Goal: Task Accomplishment & Management: Complete application form

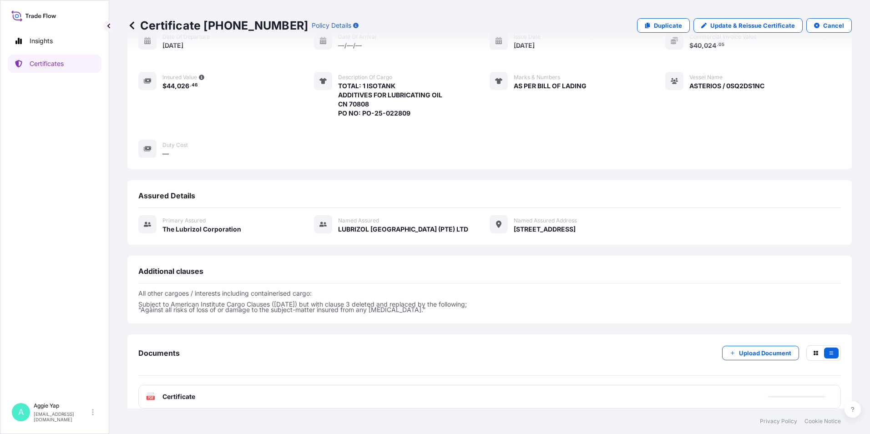
scroll to position [104, 0]
click at [62, 63] on p "Certificates" at bounding box center [47, 63] width 34 height 9
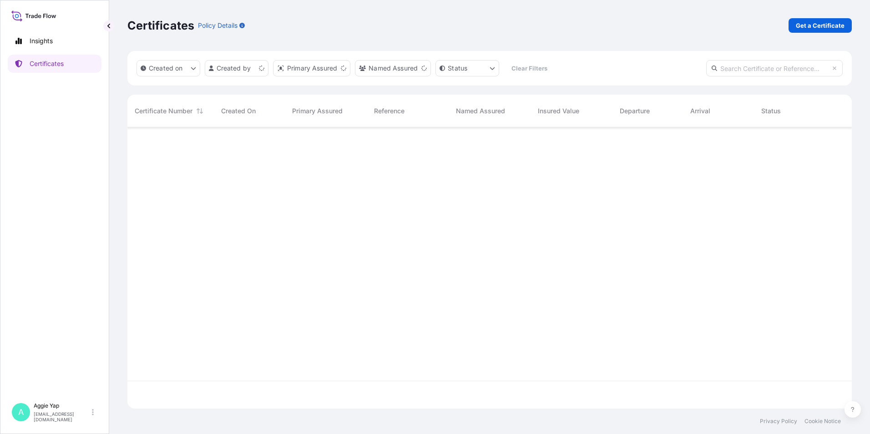
scroll to position [279, 718]
click at [816, 31] on link "Get a Certificate" at bounding box center [820, 25] width 63 height 15
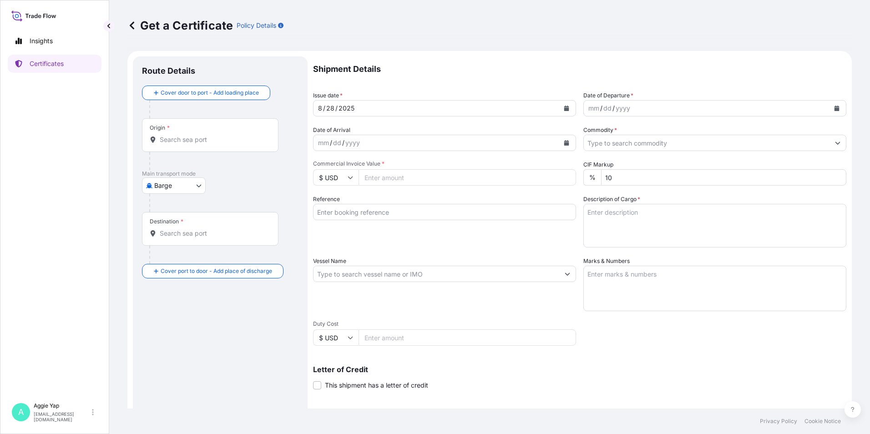
click at [152, 185] on body "Insights Certificates A [PERSON_NAME] [EMAIL_ADDRESS][DOMAIN_NAME] Get a Certif…" at bounding box center [435, 217] width 870 height 434
click at [193, 262] on span "Ocean Vessel" at bounding box center [179, 258] width 41 height 9
select select "Ocean Vessel"
click at [207, 147] on input "Origin *" at bounding box center [213, 143] width 107 height 9
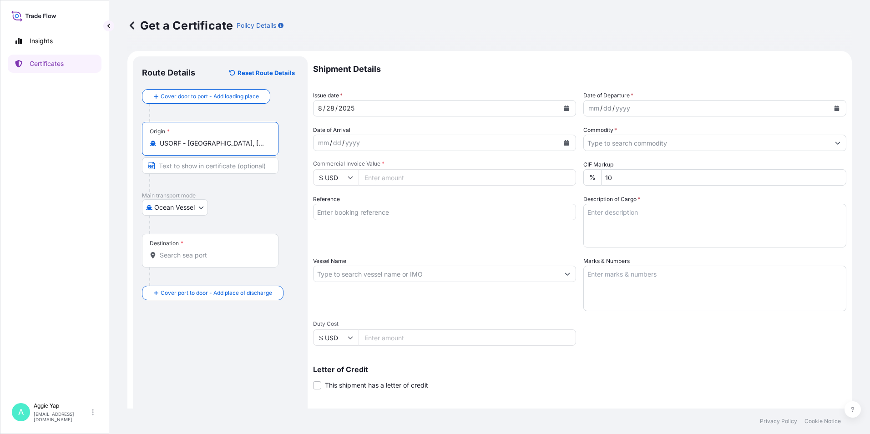
type input "USORF - [GEOGRAPHIC_DATA], [GEOGRAPHIC_DATA]"
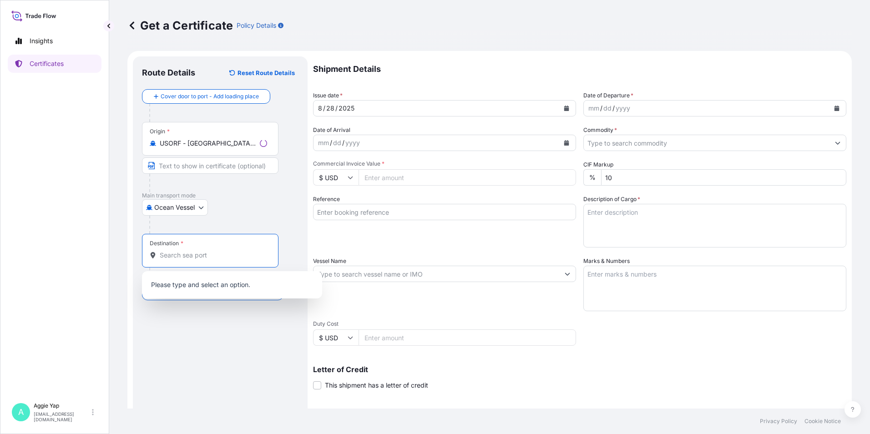
click at [192, 255] on input "Destination *" at bounding box center [213, 255] width 107 height 9
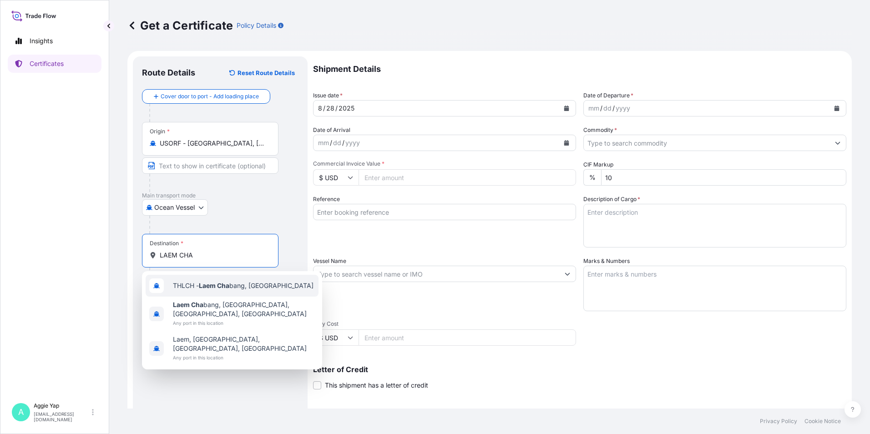
click at [233, 289] on span "THLCH - [GEOGRAPHIC_DATA], [GEOGRAPHIC_DATA]" at bounding box center [243, 285] width 141 height 9
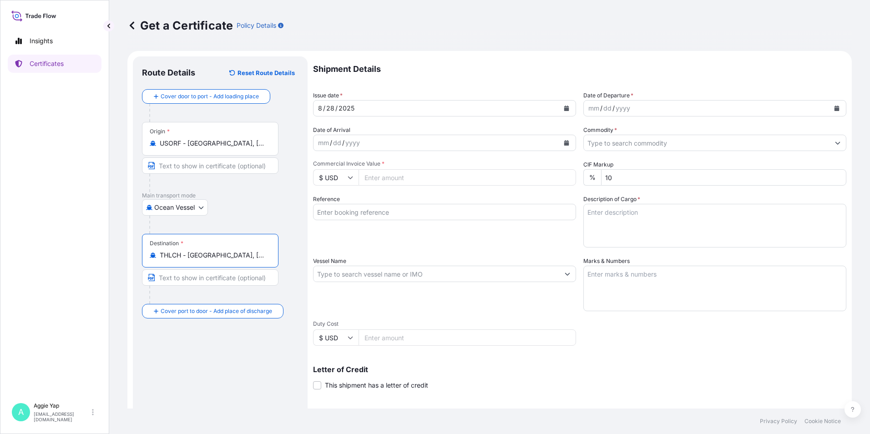
type input "THLCH - [GEOGRAPHIC_DATA], [GEOGRAPHIC_DATA]"
click at [560, 111] on button "Calendar" at bounding box center [566, 108] width 15 height 15
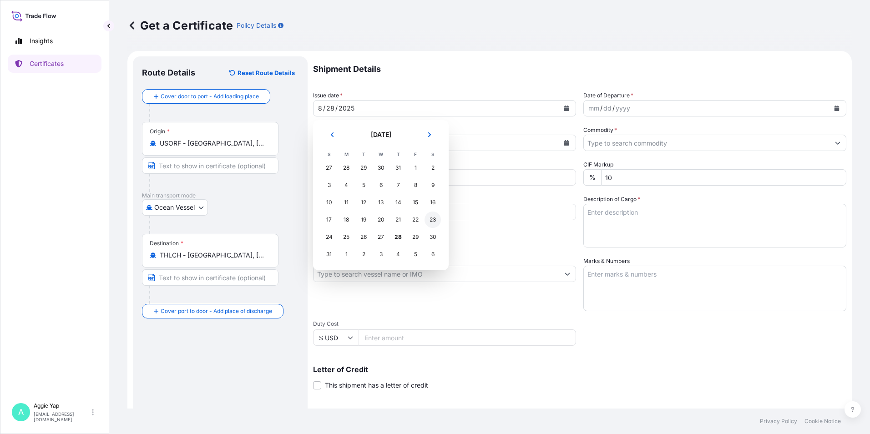
click at [428, 222] on div "23" at bounding box center [433, 220] width 16 height 16
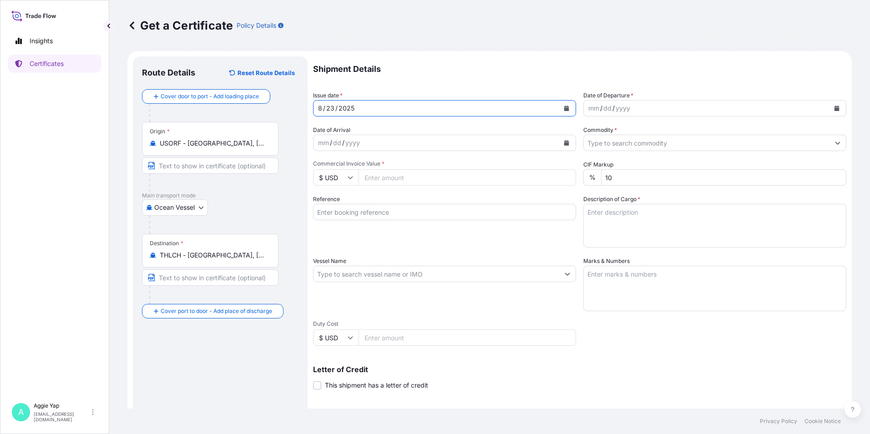
click at [835, 106] on icon "Calendar" at bounding box center [837, 108] width 5 height 5
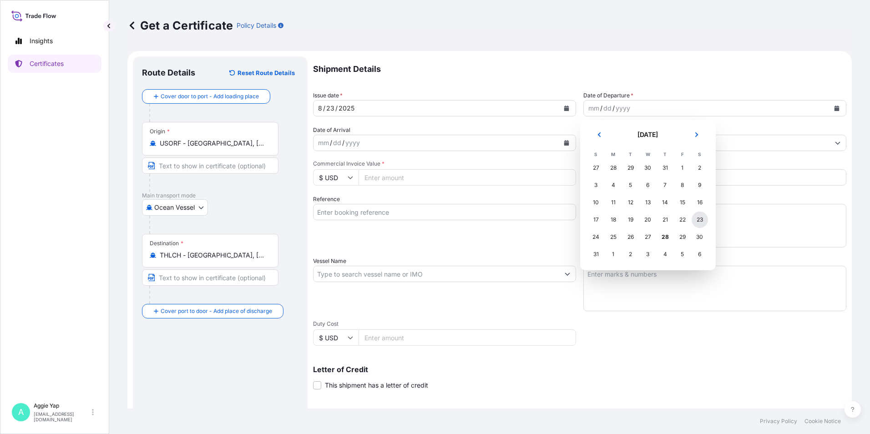
click at [698, 223] on div "23" at bounding box center [700, 220] width 16 height 16
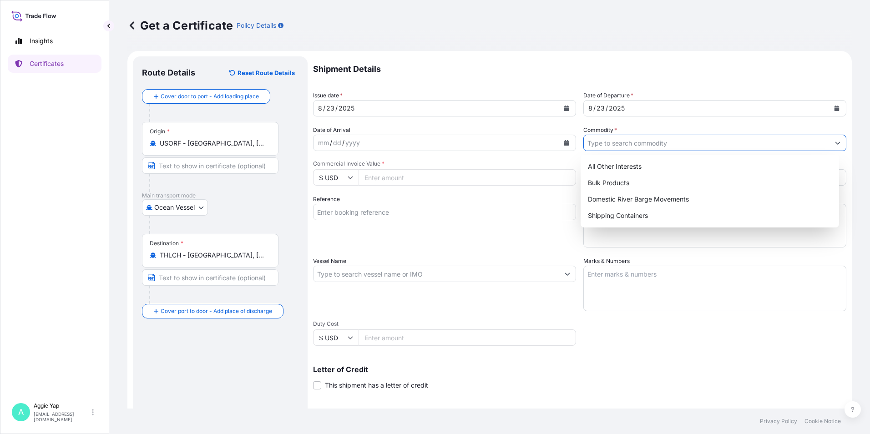
click at [702, 148] on input "Commodity *" at bounding box center [707, 143] width 246 height 16
click at [622, 213] on div "Shipping Containers" at bounding box center [710, 216] width 252 height 16
type input "Shipping Containers"
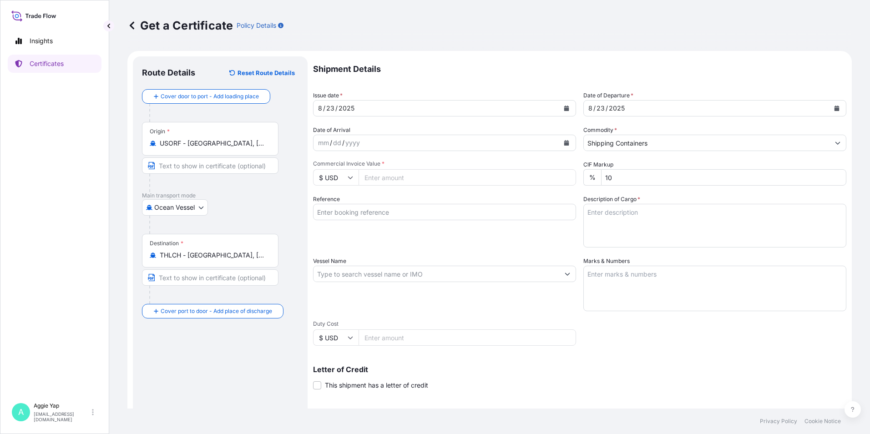
click at [399, 174] on input "Commercial Invoice Value *" at bounding box center [468, 177] width 218 height 16
type input "152852.70"
click at [400, 213] on input "Reference" at bounding box center [444, 212] width 263 height 16
type input "NAMSIANG CO LTD"
click at [376, 276] on input "Vessel Name" at bounding box center [437, 274] width 246 height 16
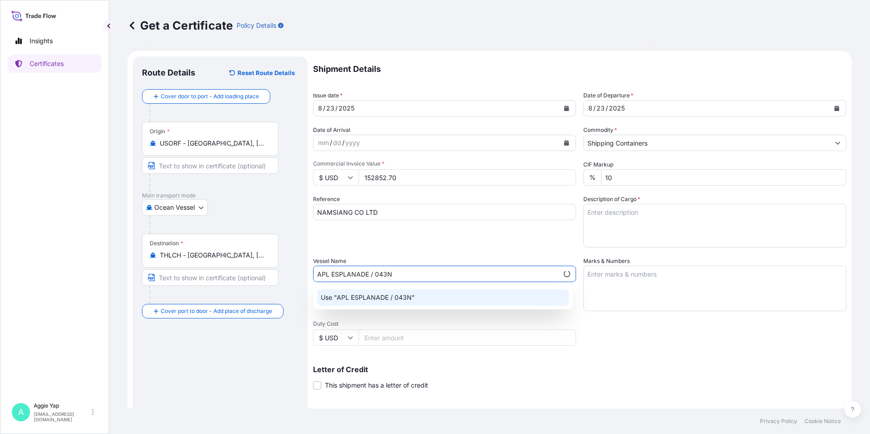
click at [367, 299] on p "Use "APL ESPLANADE / 043N"" at bounding box center [368, 297] width 94 height 9
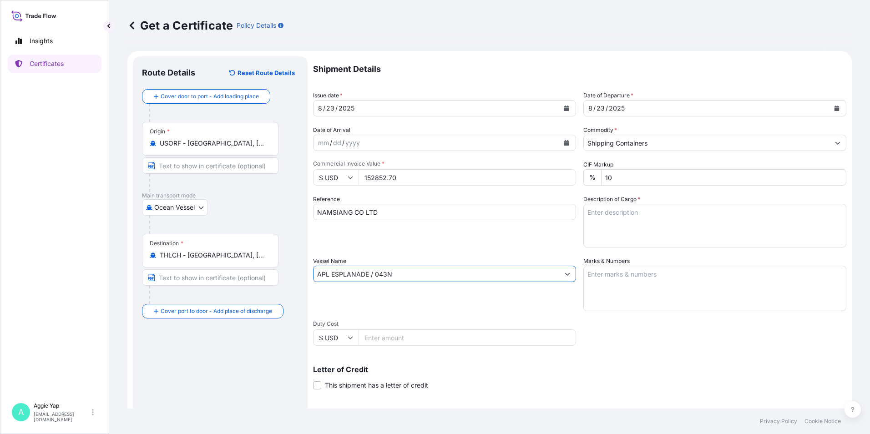
type input "APL ESPLANADE / 043N"
click at [640, 293] on textarea "Marks & Numbers" at bounding box center [714, 289] width 263 height 46
type textarea "AS PER BILL OF LADING"
click at [615, 227] on textarea "Description of Cargo *" at bounding box center [714, 226] width 263 height 44
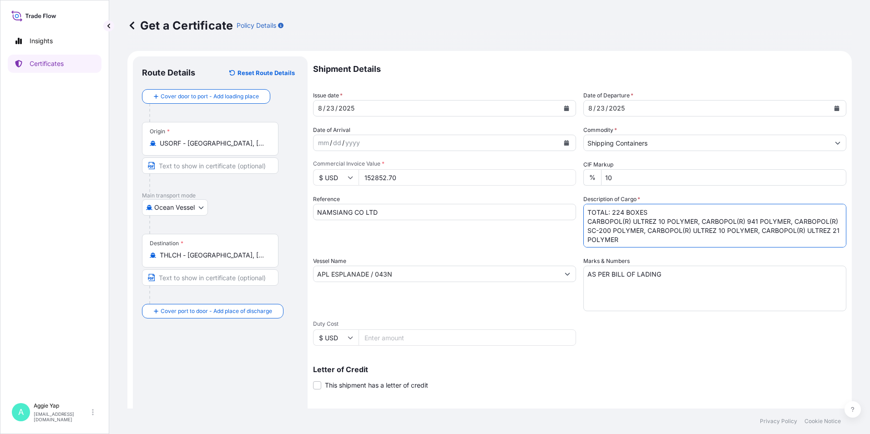
scroll to position [5, 0]
click at [646, 207] on textarea "TOTAL: 224 BOXES CARBOPOL(R) ULTREZ 10 POLYMER, CARBOPOL(R) 941 POLYMER, CARBOP…" at bounding box center [714, 226] width 263 height 44
click at [707, 235] on textarea "TOTAL: 224 BOXES CARBOPOL(R) ULTREZ 10 POLYMER, CARBOPOL(R) 941 POLYMER, CARBOP…" at bounding box center [714, 226] width 263 height 44
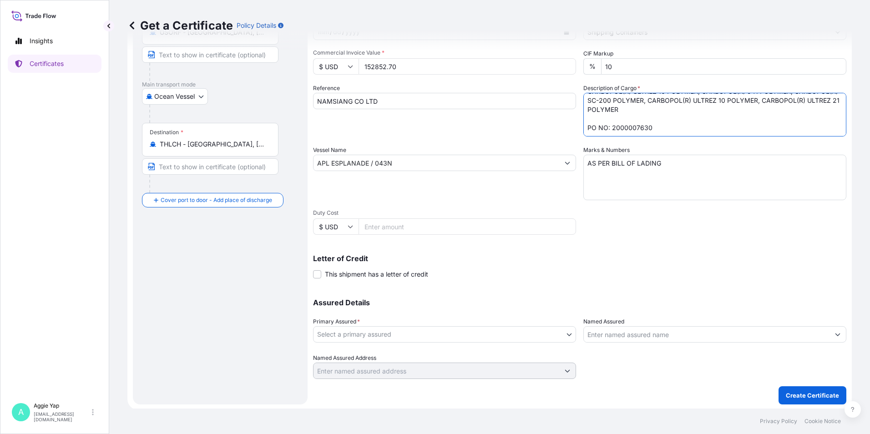
scroll to position [112, 0]
type textarea "TOTAL: 224 BOXES CARBOPOL(R) ULTREZ 10 POLYMER, CARBOPOL(R) 941 POLYMER, CARBOP…"
click at [376, 330] on body "Insights Certificates A [PERSON_NAME] [EMAIL_ADDRESS][DOMAIN_NAME] Get a Certif…" at bounding box center [435, 217] width 870 height 434
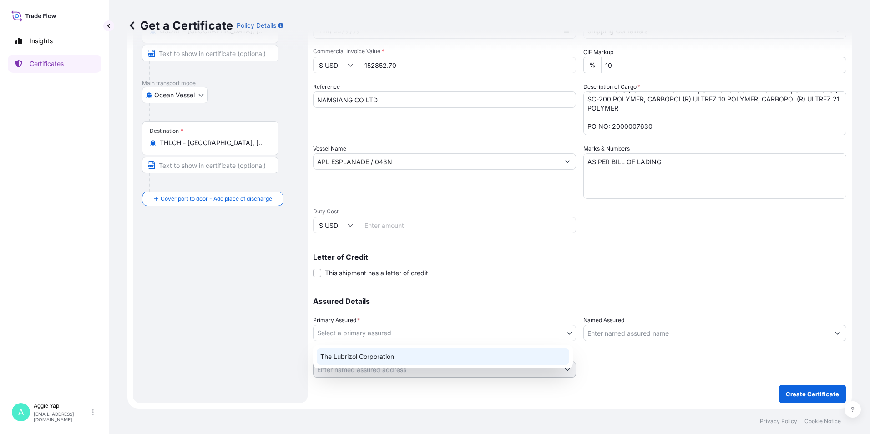
click at [348, 363] on div "The Lubrizol Corporation" at bounding box center [443, 357] width 253 height 16
select select "31566"
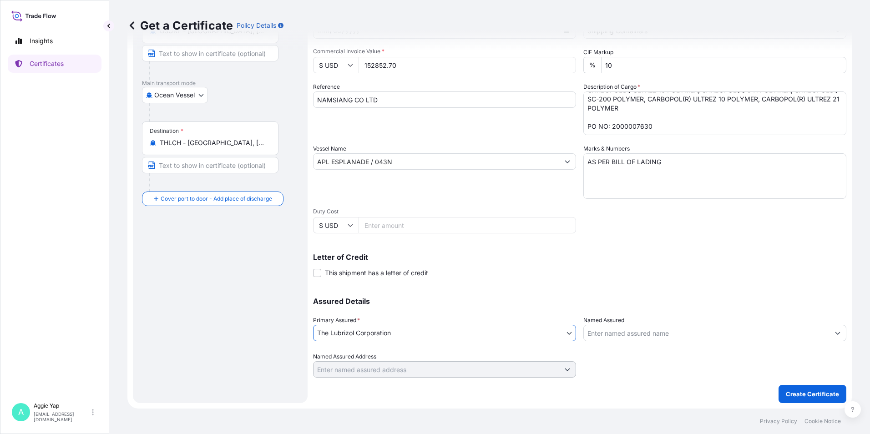
click at [616, 338] on input "Named Assured" at bounding box center [707, 333] width 246 height 16
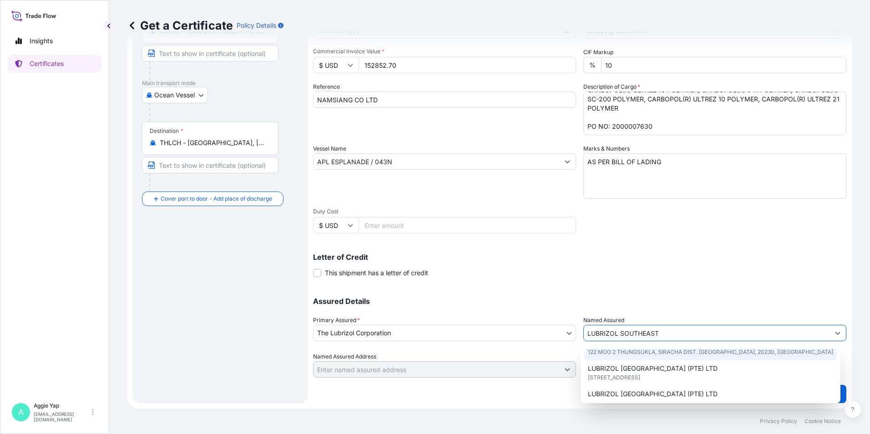
scroll to position [46, 0]
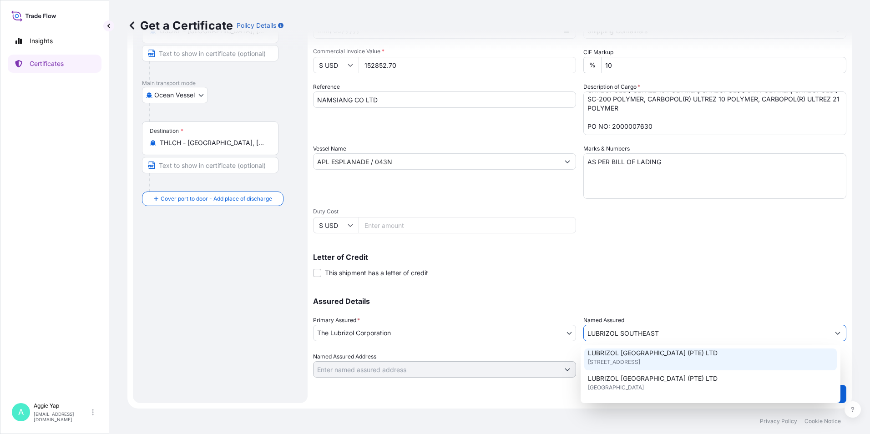
click at [641, 356] on span "LUBRIZOL [GEOGRAPHIC_DATA] (PTE) LTD" at bounding box center [653, 353] width 130 height 9
type input "LUBRIZOL [GEOGRAPHIC_DATA] (PTE) LTD"
type input "[STREET_ADDRESS]"
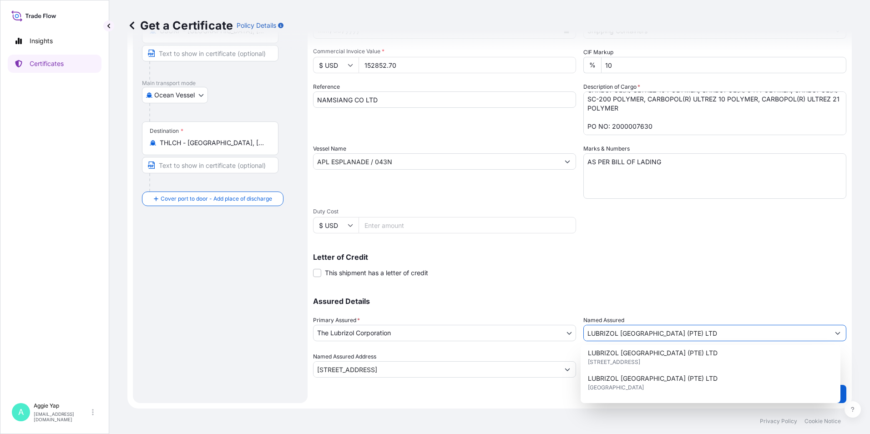
type input "LUBRIZOL [GEOGRAPHIC_DATA] (PTE) LTD"
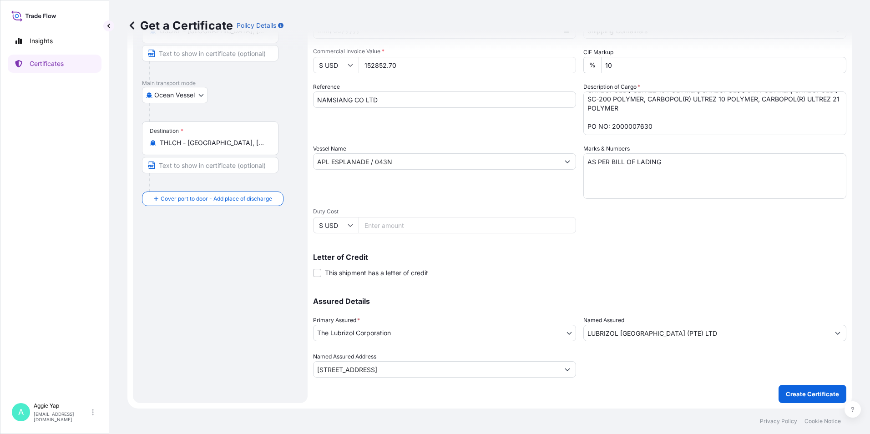
click at [619, 249] on div "Letter of Credit This shipment has a letter of credit Letter of credit * Letter…" at bounding box center [579, 260] width 533 height 35
click at [614, 253] on p "Letter of Credit" at bounding box center [579, 256] width 533 height 7
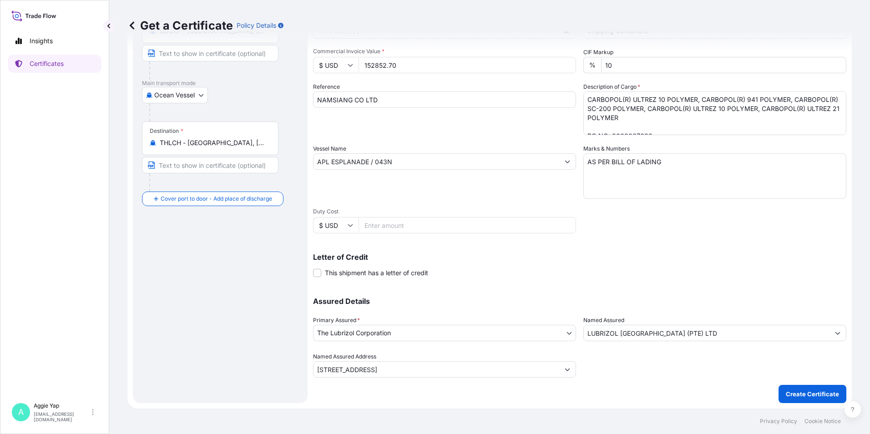
scroll to position [28, 0]
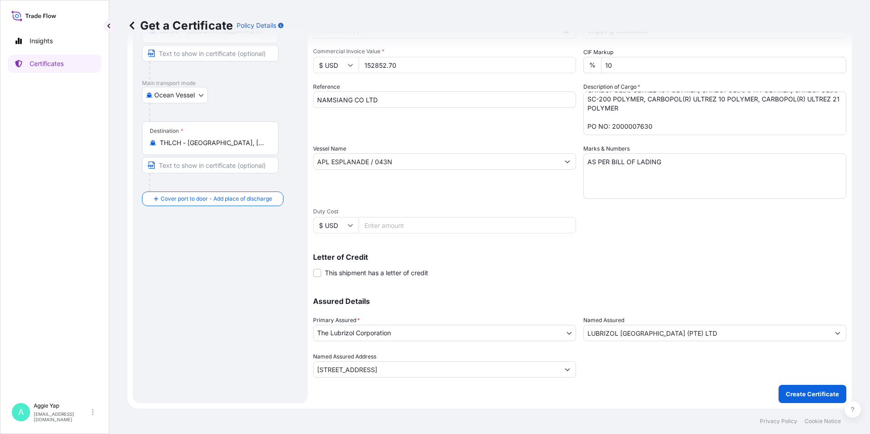
click at [786, 393] on p "Create Certificate" at bounding box center [812, 394] width 53 height 9
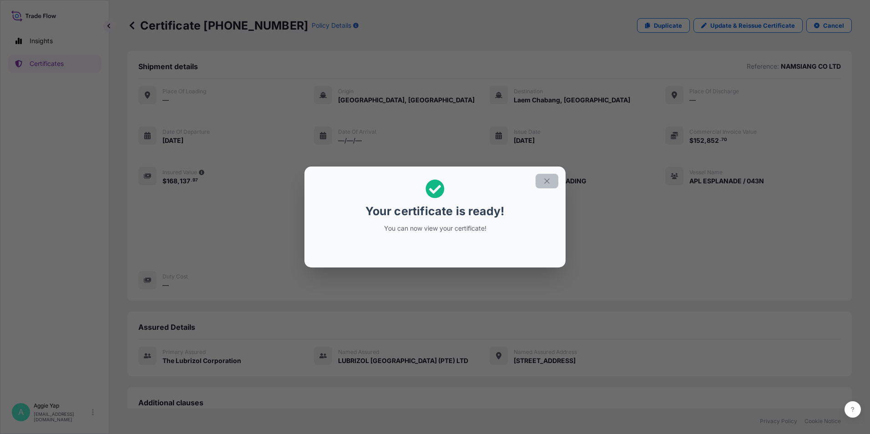
click at [544, 180] on icon "button" at bounding box center [547, 181] width 8 height 8
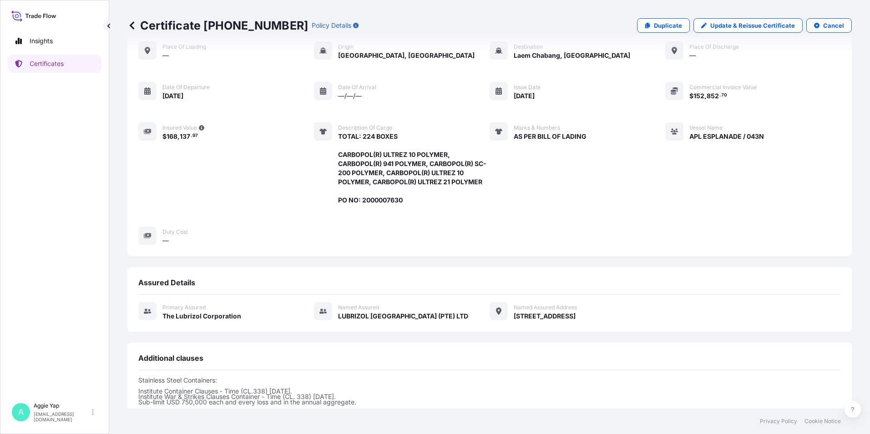
scroll to position [137, 0]
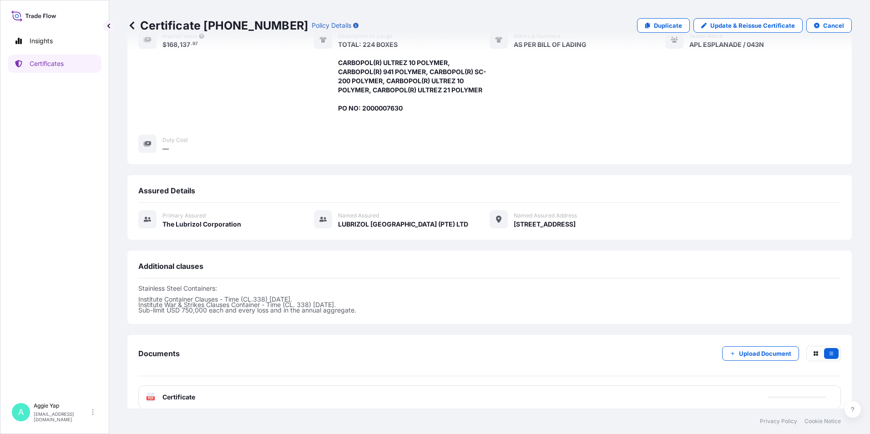
click at [182, 397] on span "Certificate" at bounding box center [178, 397] width 33 height 9
click at [211, 398] on div "PDF Certificate" at bounding box center [489, 397] width 703 height 24
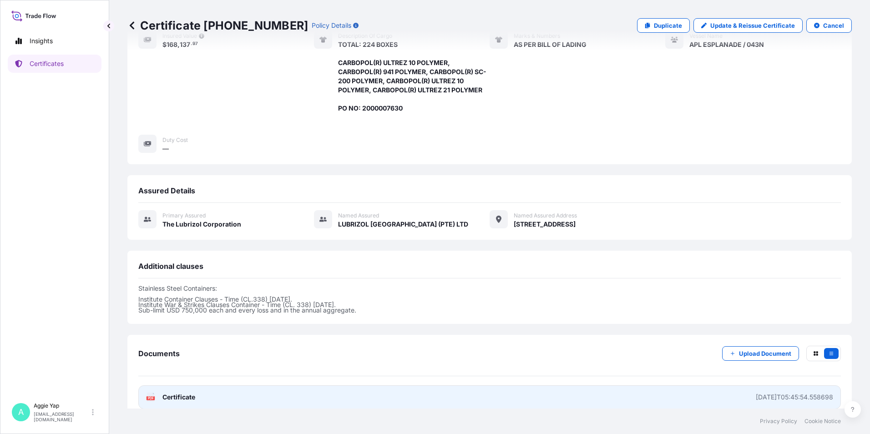
click at [211, 398] on link "PDF Certificate [DATE]T05:45:54.558698" at bounding box center [489, 397] width 703 height 24
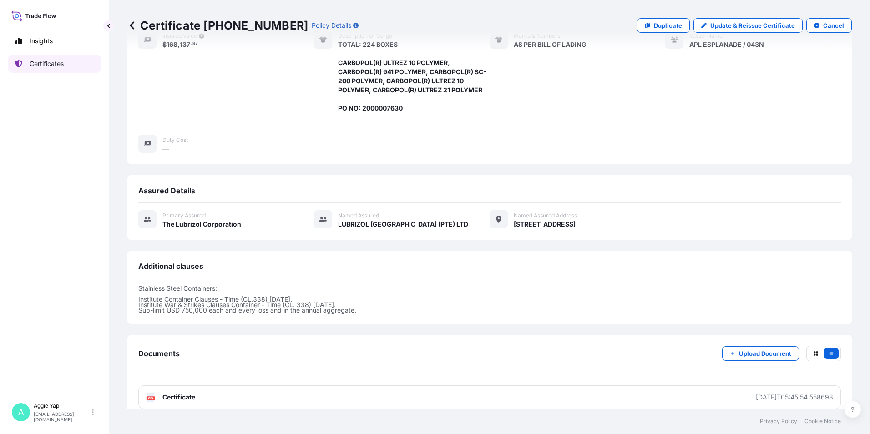
click at [71, 67] on link "Certificates" at bounding box center [55, 64] width 94 height 18
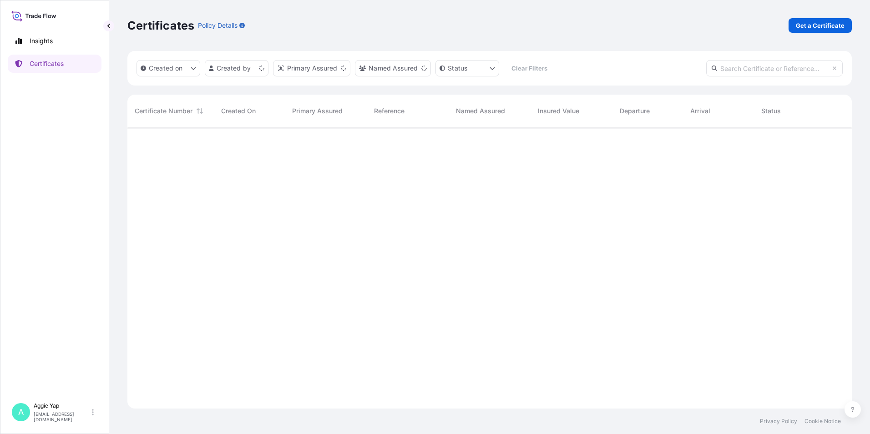
scroll to position [279, 718]
click at [819, 25] on p "Get a Certificate" at bounding box center [820, 25] width 49 height 9
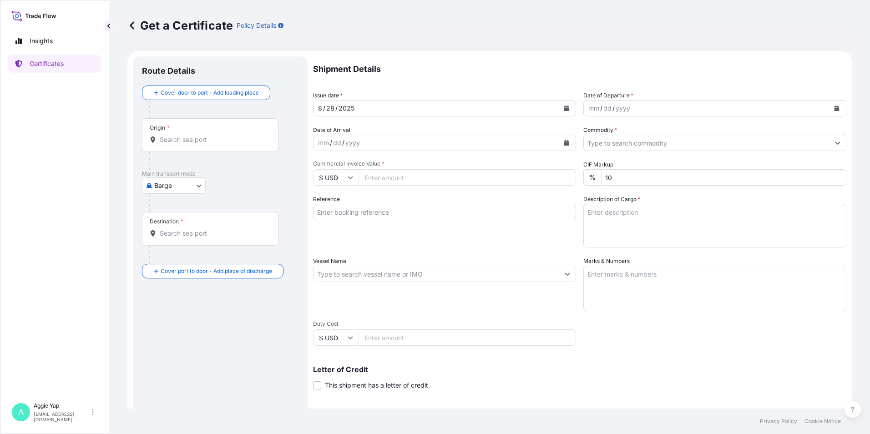
click at [156, 172] on p "Main transport mode" at bounding box center [220, 173] width 157 height 7
click at [166, 186] on body "Insights Certificates A [PERSON_NAME] [EMAIL_ADDRESS][DOMAIN_NAME] Get a Certif…" at bounding box center [435, 217] width 870 height 434
click at [189, 252] on div "Ocean Vessel" at bounding box center [175, 258] width 58 height 16
select select "Ocean Vessel"
click at [194, 144] on input "Origin *" at bounding box center [213, 143] width 107 height 9
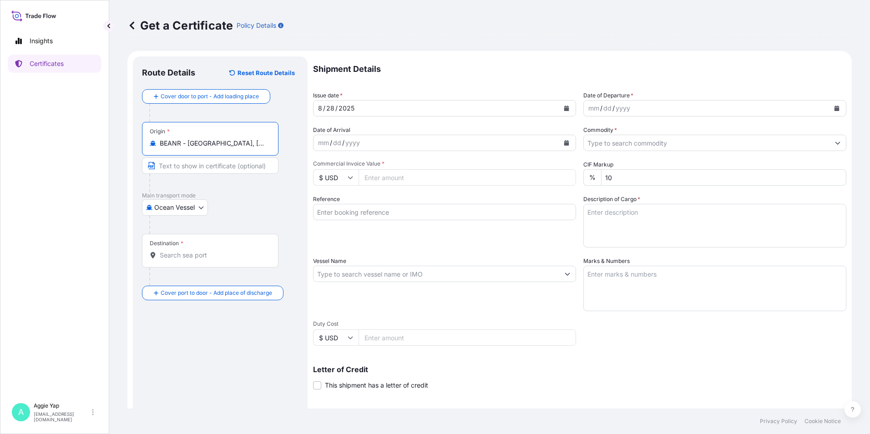
type input "BEANR - [GEOGRAPHIC_DATA], [GEOGRAPHIC_DATA]"
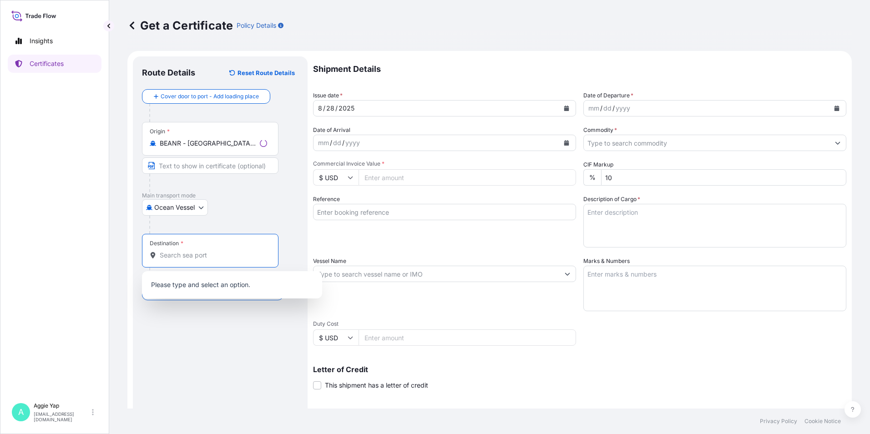
click at [183, 253] on input "Destination *" at bounding box center [213, 255] width 107 height 9
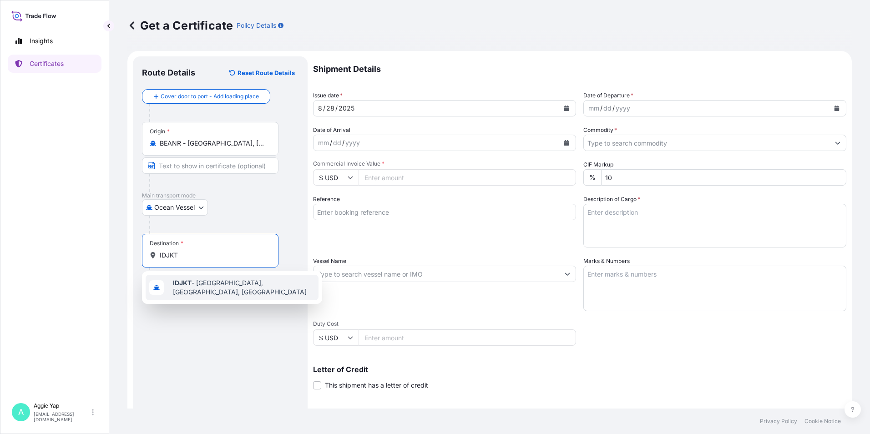
click at [187, 292] on div "IDJKT - [GEOGRAPHIC_DATA], [GEOGRAPHIC_DATA], [GEOGRAPHIC_DATA]" at bounding box center [232, 287] width 173 height 25
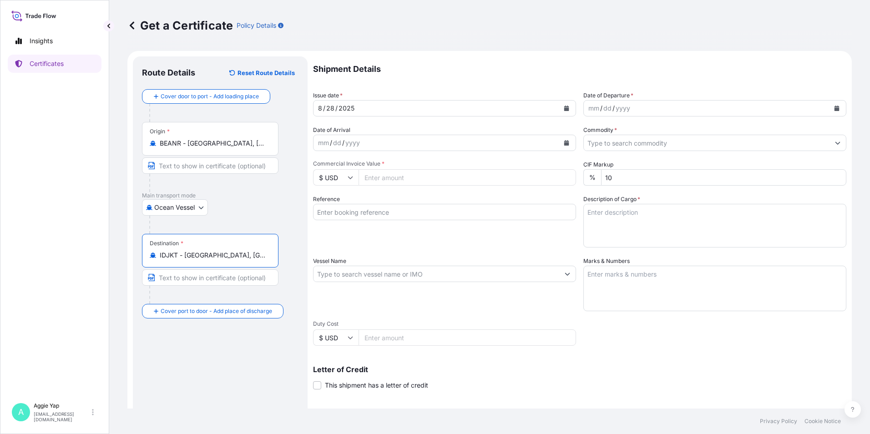
type input "IDJKT - [GEOGRAPHIC_DATA], [GEOGRAPHIC_DATA], [GEOGRAPHIC_DATA]"
click at [560, 111] on button "Calendar" at bounding box center [566, 108] width 15 height 15
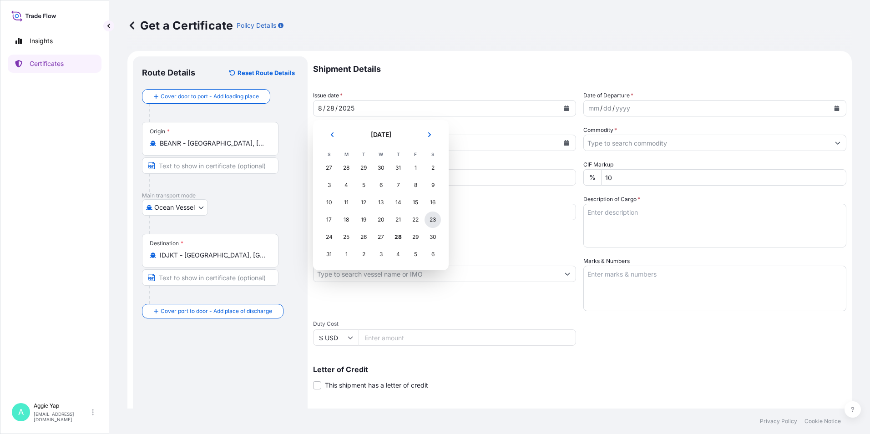
click at [434, 219] on div "23" at bounding box center [433, 220] width 16 height 16
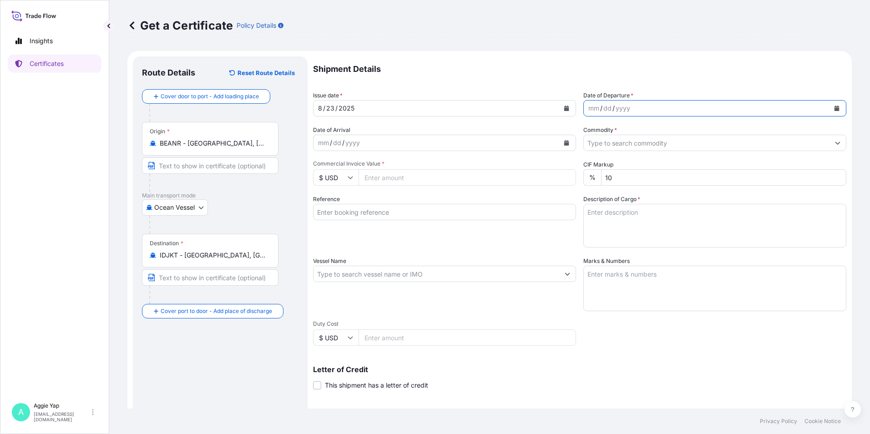
click at [835, 110] on icon "Calendar" at bounding box center [837, 108] width 5 height 5
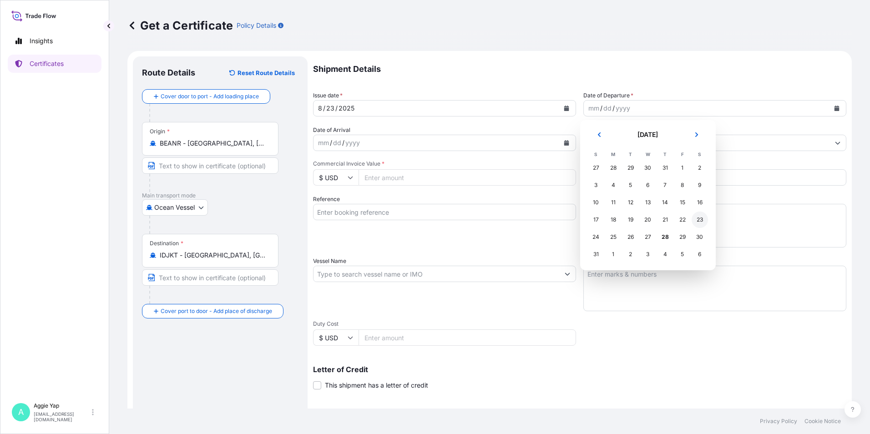
click at [696, 223] on div "23" at bounding box center [700, 220] width 16 height 16
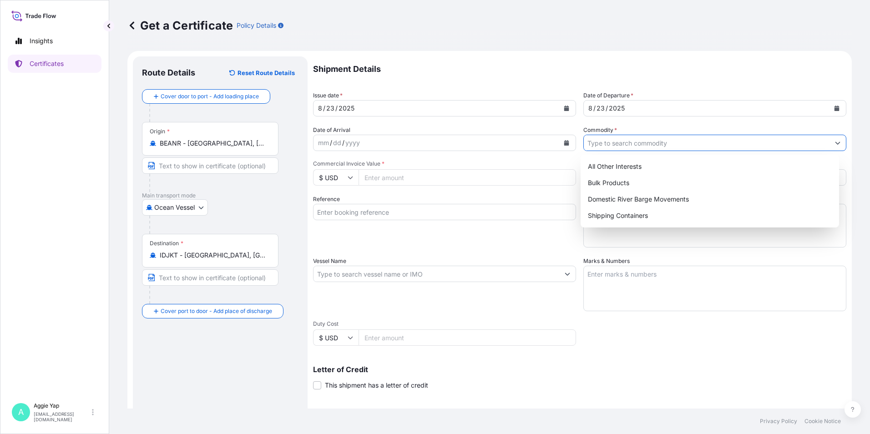
click at [609, 145] on input "Commodity *" at bounding box center [707, 143] width 246 height 16
click at [613, 209] on div "Shipping Containers" at bounding box center [710, 216] width 252 height 16
type input "Shipping Containers"
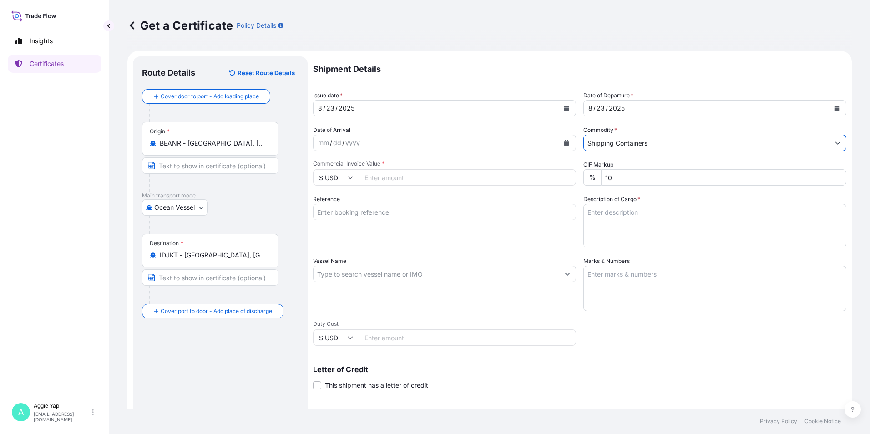
click at [396, 179] on input "Commercial Invoice Value *" at bounding box center [468, 177] width 218 height 16
type input "86464"
click at [431, 236] on div "Reference" at bounding box center [444, 221] width 263 height 53
click at [402, 213] on input "Reference" at bounding box center [444, 212] width 263 height 16
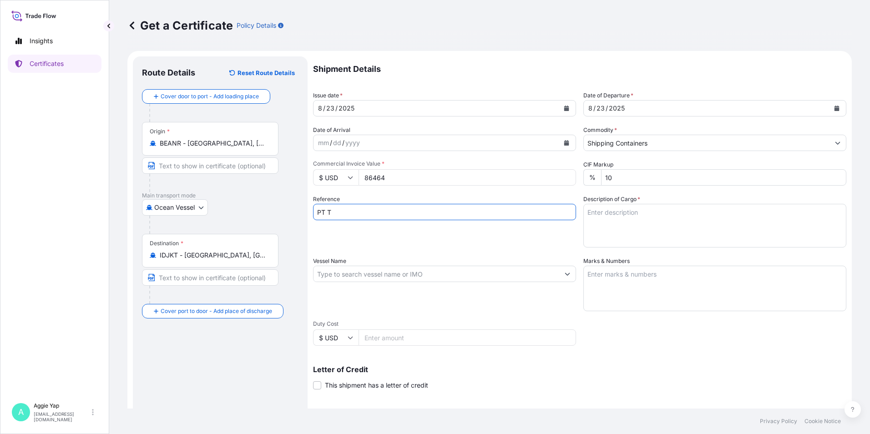
type input "PT TRITUNGGAL ARTHAMAKMUR"
click at [382, 275] on input "Vessel Name" at bounding box center [437, 274] width 246 height 16
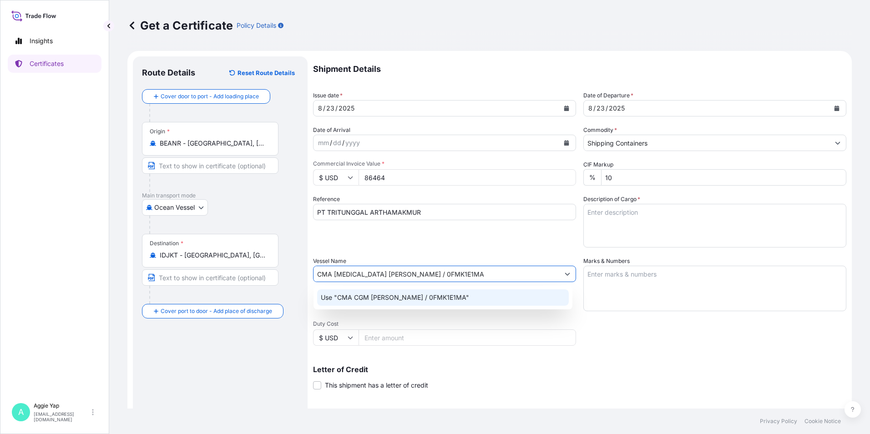
click at [430, 300] on p "Use "CMA CGM [PERSON_NAME] / 0FMK1E1MA"" at bounding box center [395, 297] width 148 height 9
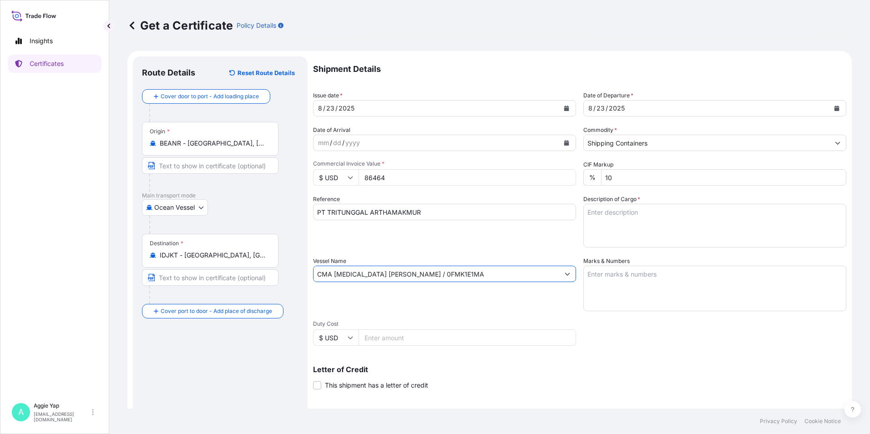
type input "CMA [MEDICAL_DATA] [PERSON_NAME] / 0FMK1E1MA"
click at [635, 286] on textarea "Marks & Numbers" at bounding box center [714, 289] width 263 height 46
type textarea "AS PER BILL OF LADING"
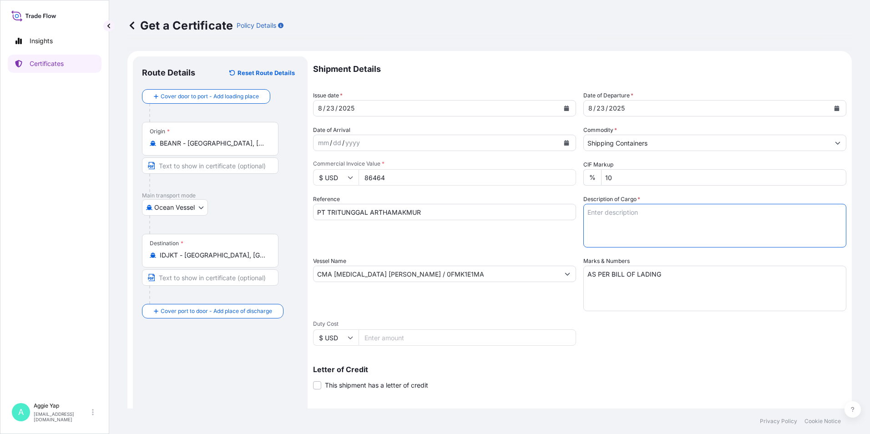
click at [625, 218] on textarea "Description of Cargo *" at bounding box center [714, 226] width 263 height 44
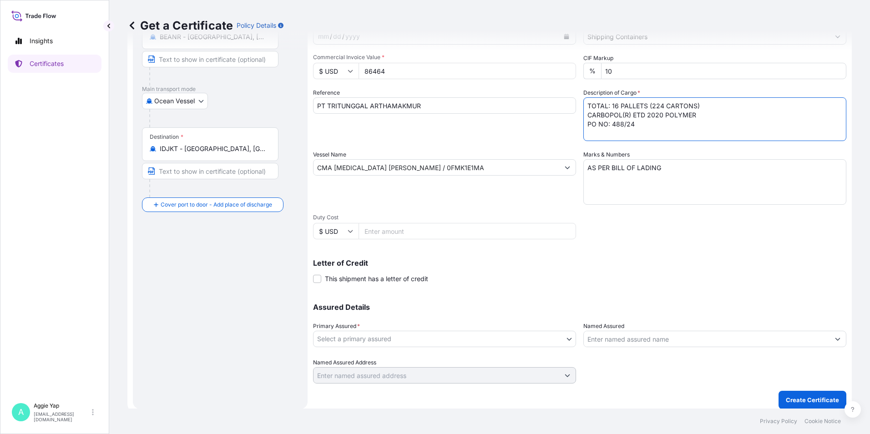
scroll to position [112, 0]
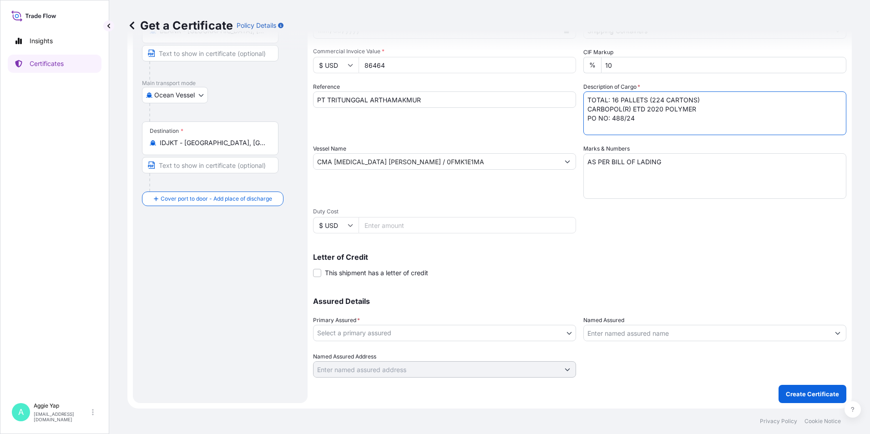
type textarea "TOTAL: 16 PALLETS (224 CARTONS) CARBOPOL(R) ETD 2020 POLYMER PO NO: 488/24"
click at [396, 339] on body "Insights Certificates A [PERSON_NAME] [EMAIL_ADDRESS][DOMAIN_NAME] Get a Certif…" at bounding box center [435, 217] width 870 height 434
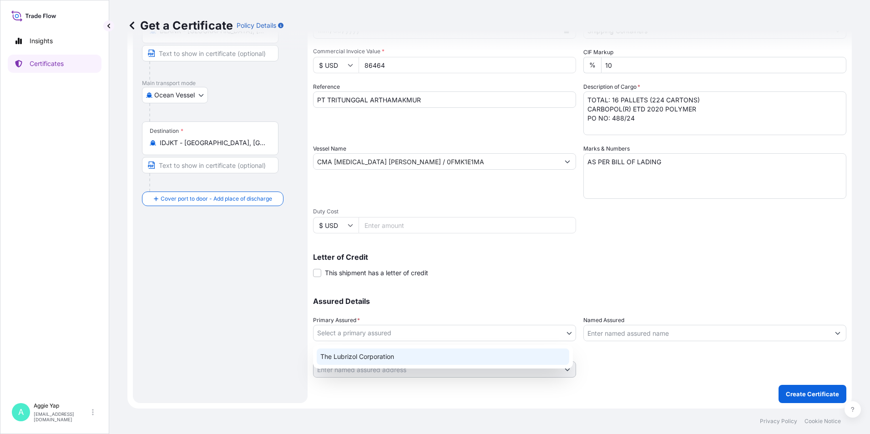
click at [358, 362] on div "The Lubrizol Corporation" at bounding box center [443, 357] width 253 height 16
select select "31566"
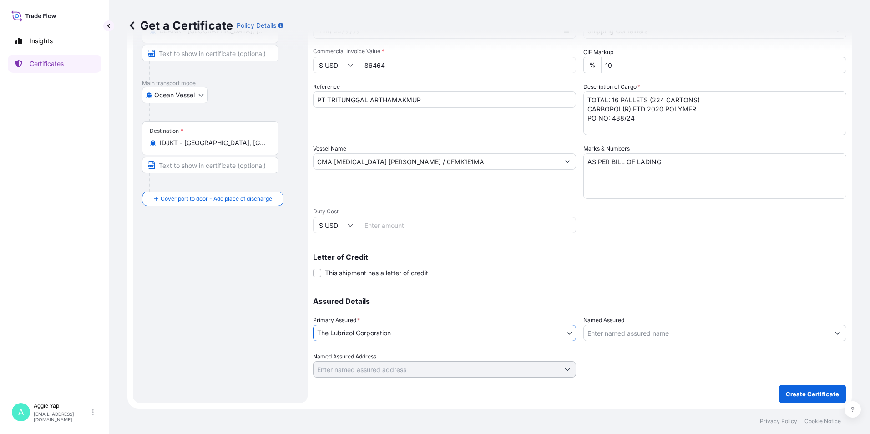
click at [647, 341] on div at bounding box center [714, 333] width 263 height 16
click at [646, 335] on input "Named Assured" at bounding box center [707, 333] width 246 height 16
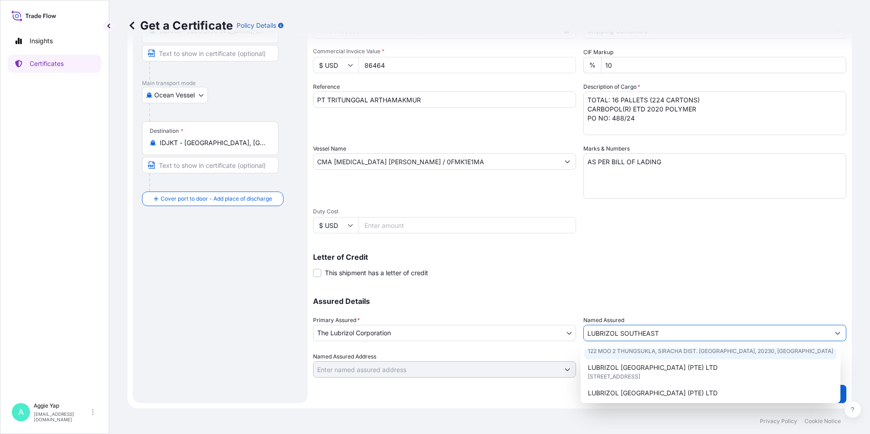
scroll to position [46, 0]
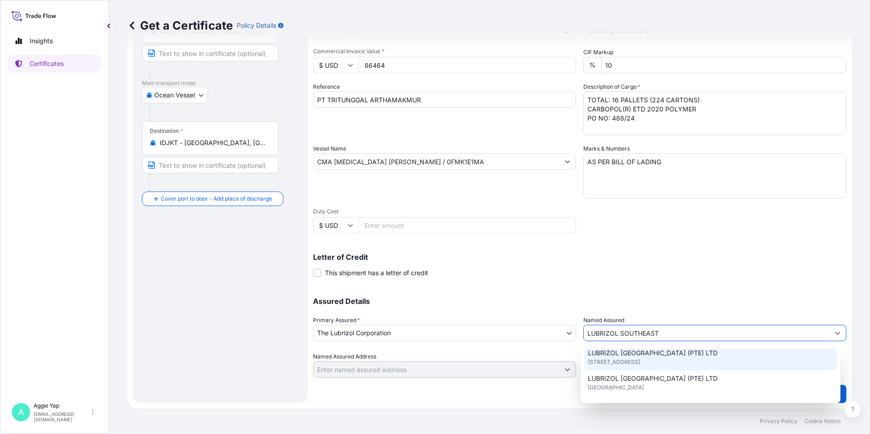
click at [631, 362] on span "[STREET_ADDRESS]" at bounding box center [614, 362] width 52 height 9
type input "LUBRIZOL [GEOGRAPHIC_DATA] (PTE) LTD"
type input "[STREET_ADDRESS]"
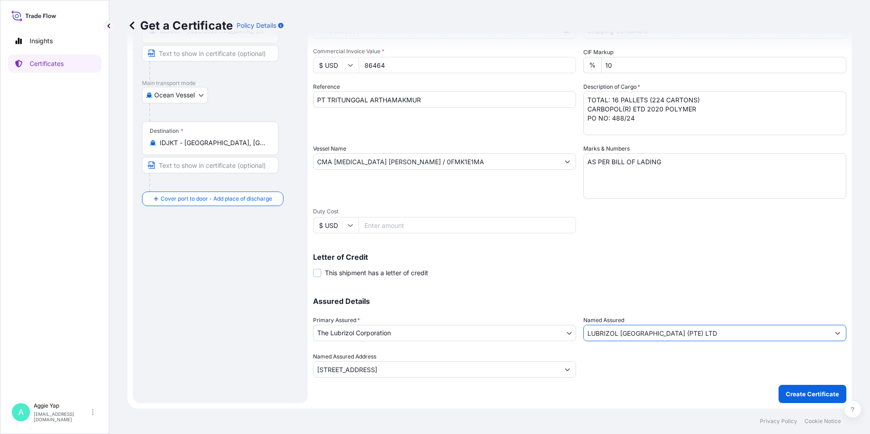
type input "LUBRIZOL [GEOGRAPHIC_DATA] (PTE) LTD"
click at [643, 299] on p "Assured Details" at bounding box center [579, 301] width 533 height 7
click at [795, 394] on p "Create Certificate" at bounding box center [812, 394] width 53 height 9
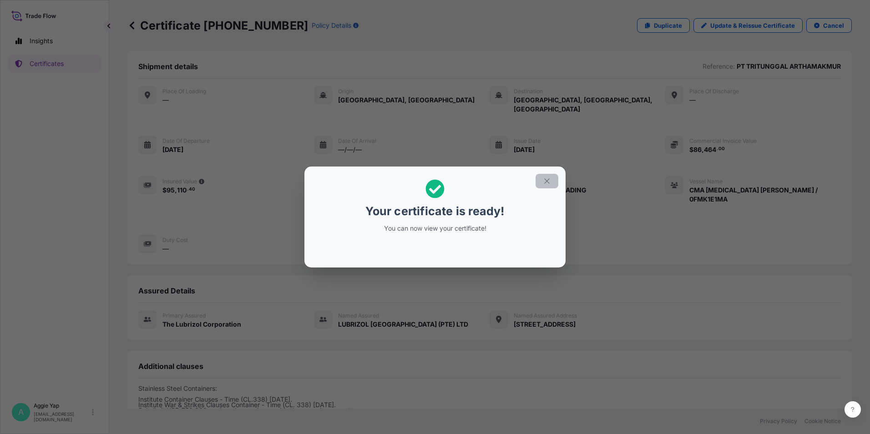
click at [545, 184] on icon "button" at bounding box center [547, 181] width 8 height 8
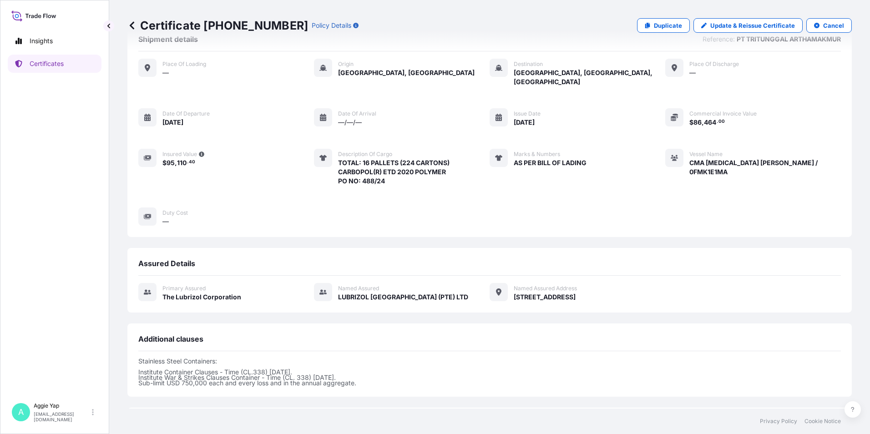
scroll to position [102, 0]
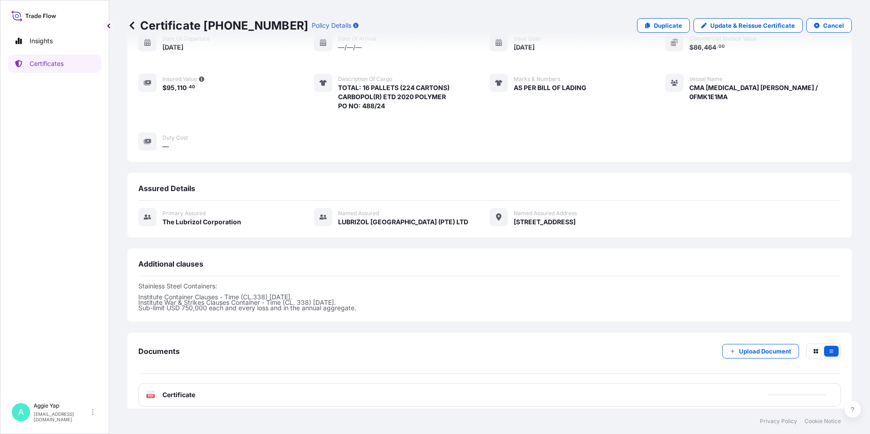
click at [210, 385] on div "PDF Certificate" at bounding box center [489, 395] width 703 height 24
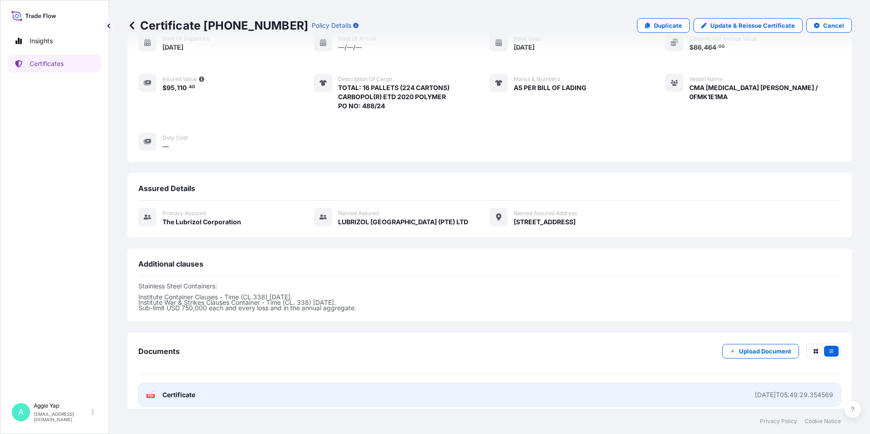
click at [342, 393] on link "PDF Certificate [DATE]T05:49:29.354569" at bounding box center [489, 395] width 703 height 24
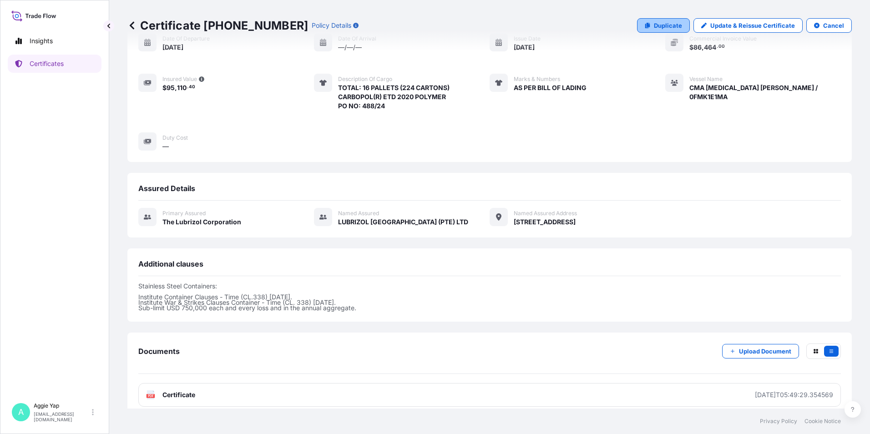
click at [668, 26] on p "Duplicate" at bounding box center [668, 25] width 28 height 9
select select "Ocean Vessel"
select select "31566"
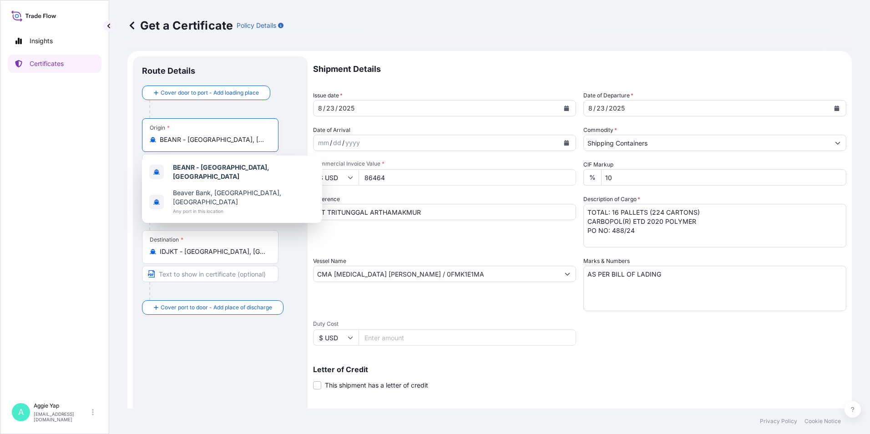
click at [248, 140] on input "BEANR - [GEOGRAPHIC_DATA], [GEOGRAPHIC_DATA]" at bounding box center [213, 139] width 107 height 9
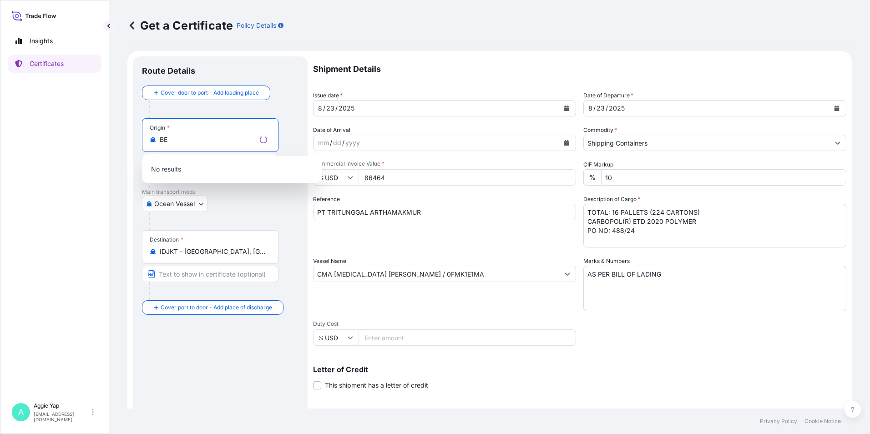
type input "B"
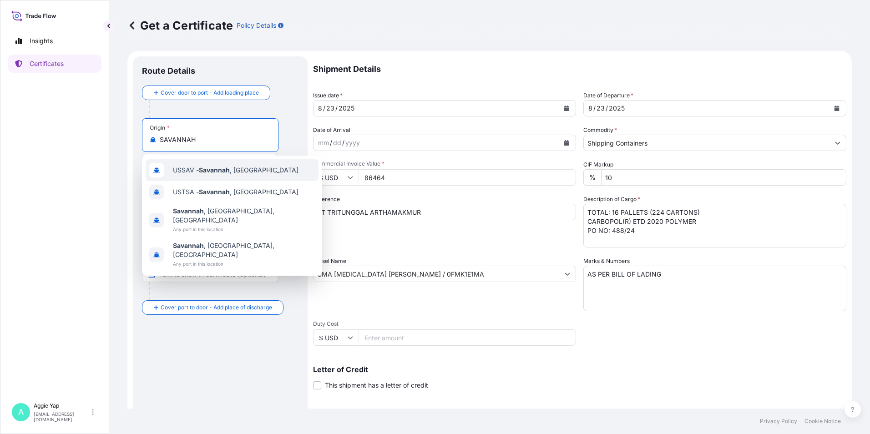
click at [227, 177] on div "USSAV - [GEOGRAPHIC_DATA] , [GEOGRAPHIC_DATA]" at bounding box center [232, 170] width 173 height 22
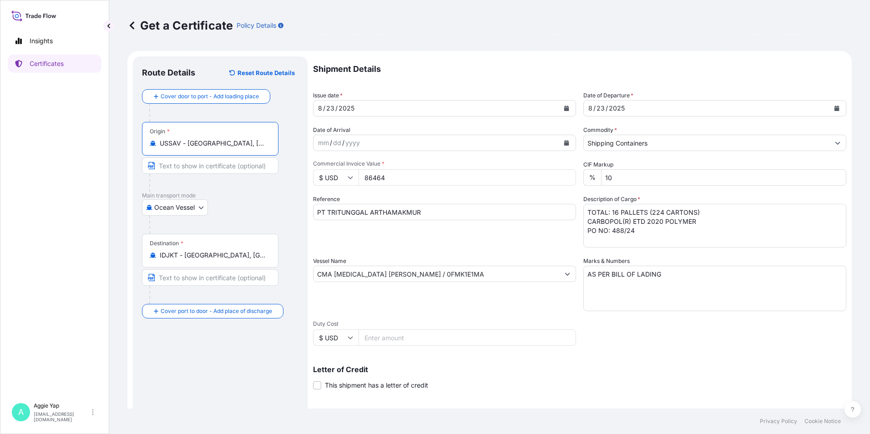
type input "USSAV - [GEOGRAPHIC_DATA], [GEOGRAPHIC_DATA]"
click at [649, 139] on input "Shipping Containers" at bounding box center [707, 143] width 246 height 16
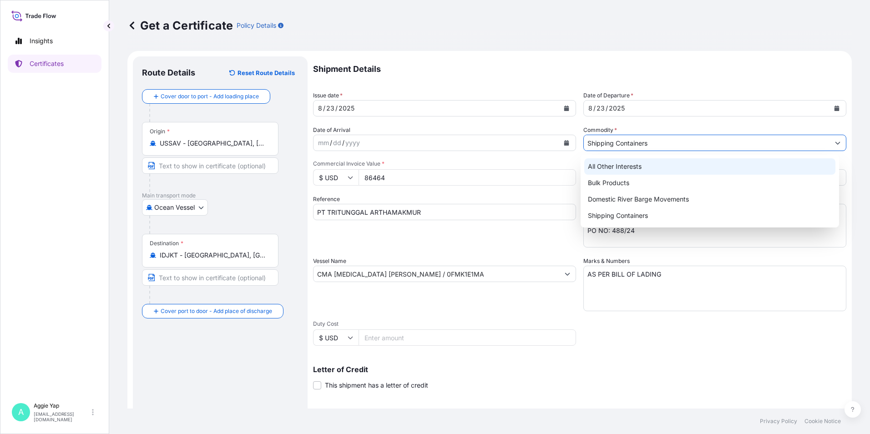
click at [599, 168] on div "All Other Interests" at bounding box center [710, 166] width 252 height 16
type input "All Other Interests"
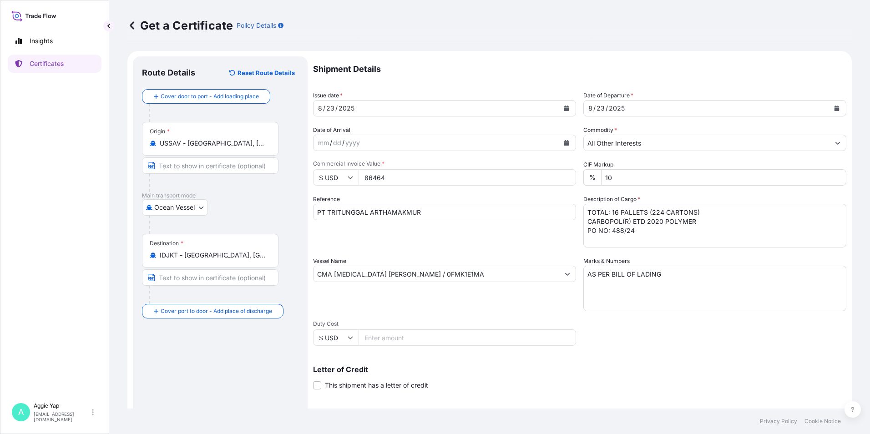
click at [432, 183] on input "86464" at bounding box center [468, 177] width 218 height 16
drag, startPoint x: 431, startPoint y: 182, endPoint x: 253, endPoint y: 192, distance: 179.1
click at [253, 192] on form "Route Details Reset Route Details Cover door to port - Add loading place Place …" at bounding box center [489, 286] width 724 height 470
type input "47147.10"
click at [421, 204] on input "PT TRITUNGGAL ARTHAMAKMUR" at bounding box center [444, 212] width 263 height 16
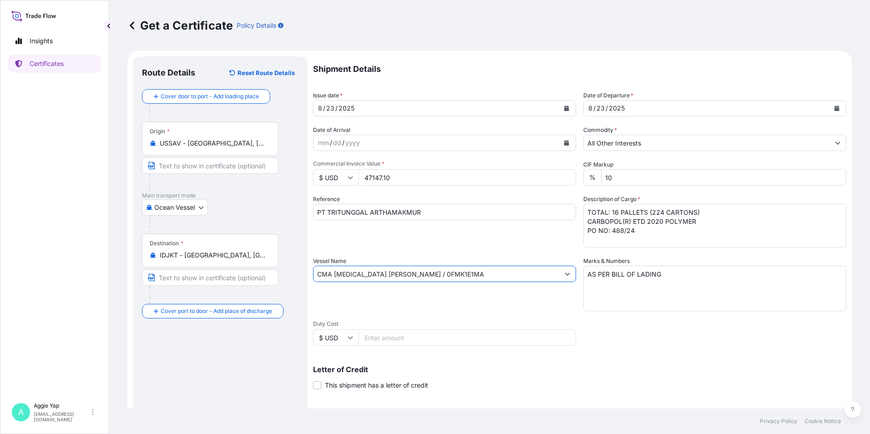
drag, startPoint x: 461, startPoint y: 276, endPoint x: 122, endPoint y: 299, distance: 340.3
click at [100, 304] on div "Insights Certificates A [PERSON_NAME] [EMAIL_ADDRESS][DOMAIN_NAME] Get a Certif…" at bounding box center [435, 217] width 870 height 434
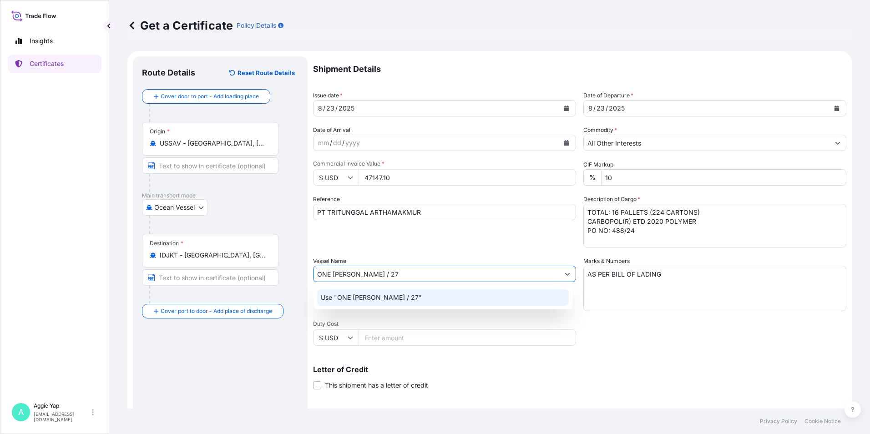
click at [451, 291] on div "Use "ONE [PERSON_NAME] / 27"" at bounding box center [443, 297] width 252 height 16
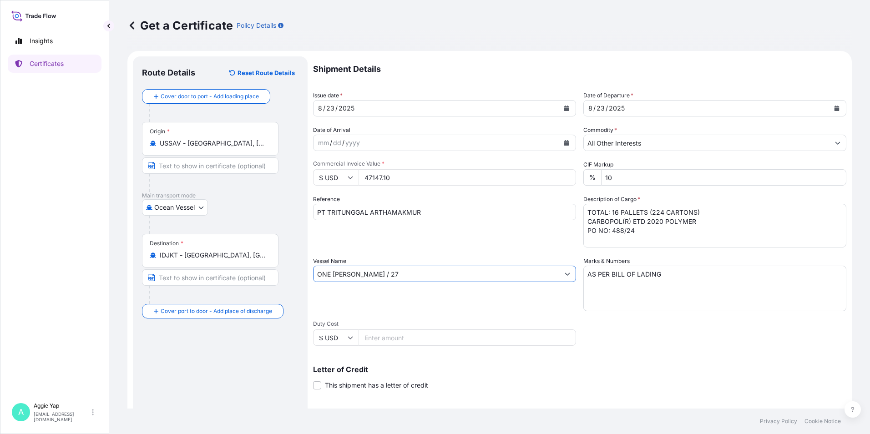
type input "ONE [PERSON_NAME] / 27"
drag, startPoint x: 648, startPoint y: 236, endPoint x: 578, endPoint y: 219, distance: 71.6
click at [578, 219] on div "Shipment Details Issue date * [DATE] Date of Departure * [DATE] Date of Arrival…" at bounding box center [579, 273] width 533 height 434
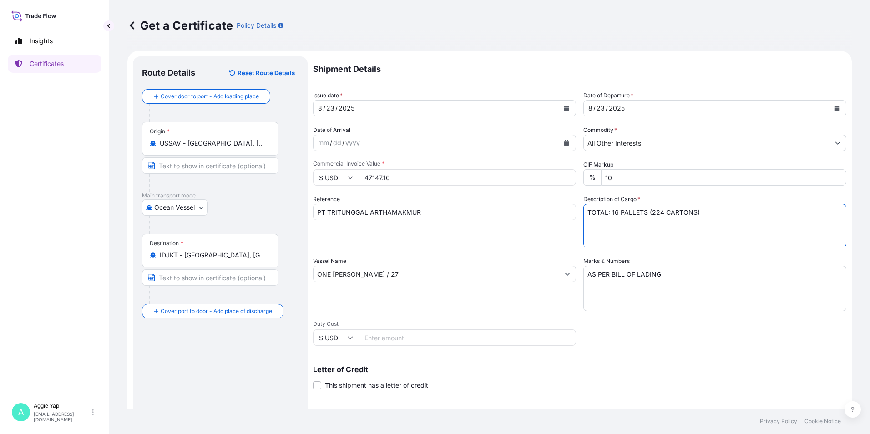
drag, startPoint x: 700, startPoint y: 216, endPoint x: 609, endPoint y: 213, distance: 91.5
click at [609, 213] on textarea "TOTAL: 16 PALLETS (224 CARTONS) CARBOPOL(R) ETD 2020 POLYMER PO NO: 488/24" at bounding box center [714, 226] width 263 height 44
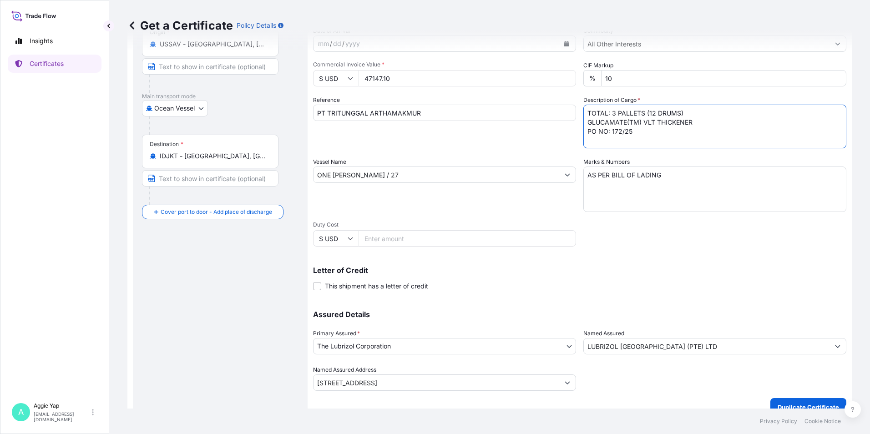
scroll to position [112, 0]
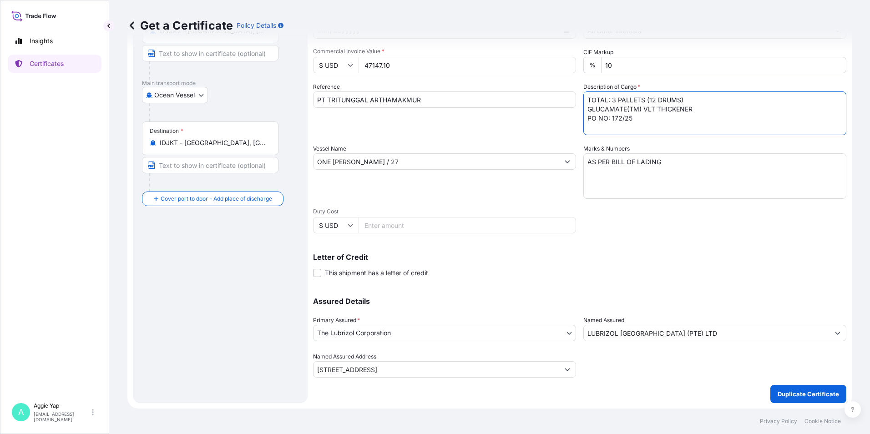
type textarea "TOTAL: 3 PALLETS (12 DRUMS) GLUCAMATE(TM) VLT THICKENER PO NO: 172/25"
click at [704, 371] on div at bounding box center [714, 364] width 263 height 25
click at [780, 391] on p "Duplicate Certificate" at bounding box center [808, 394] width 61 height 9
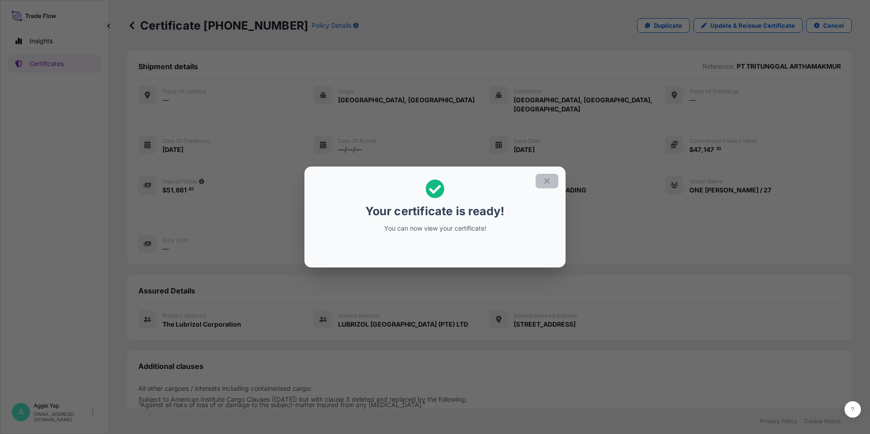
click at [542, 184] on button "button" at bounding box center [547, 181] width 23 height 15
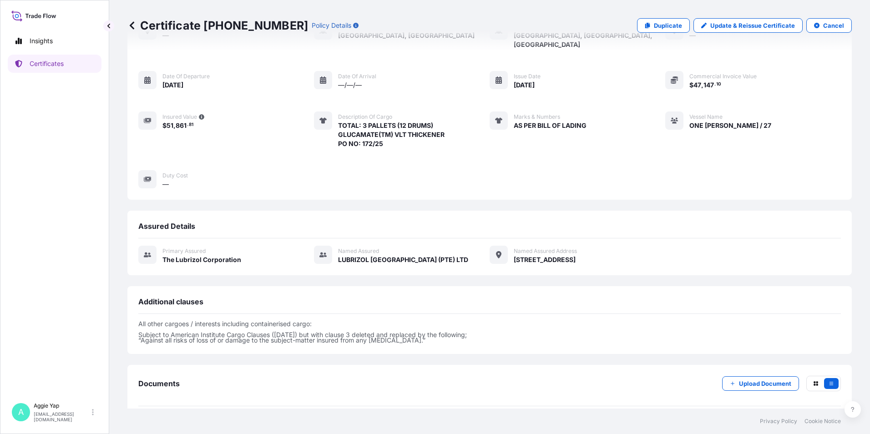
scroll to position [97, 0]
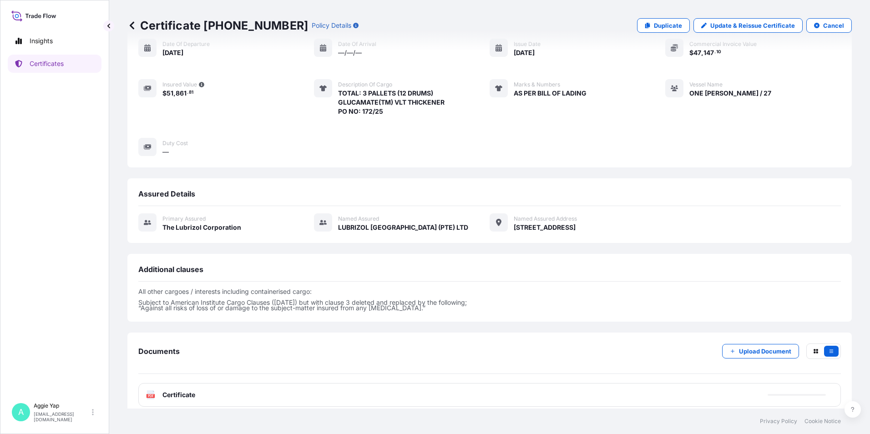
click at [203, 389] on div "PDF Certificate" at bounding box center [489, 395] width 703 height 24
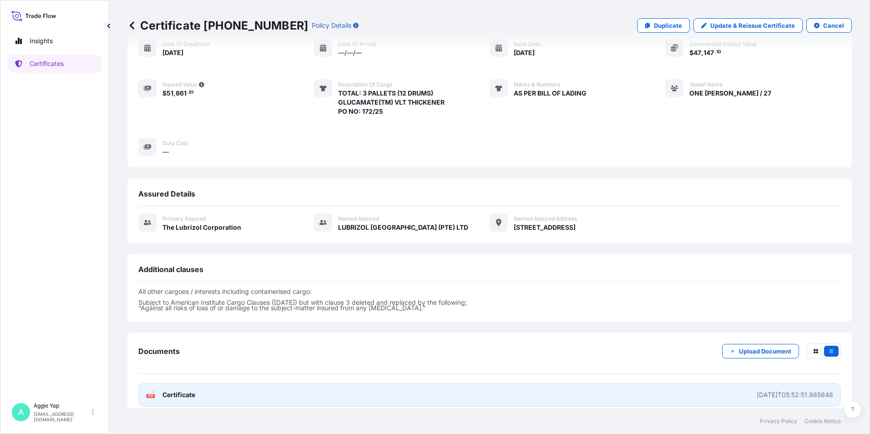
click at [203, 388] on link "PDF Certificate [DATE]T05:52:51.985848" at bounding box center [489, 395] width 703 height 24
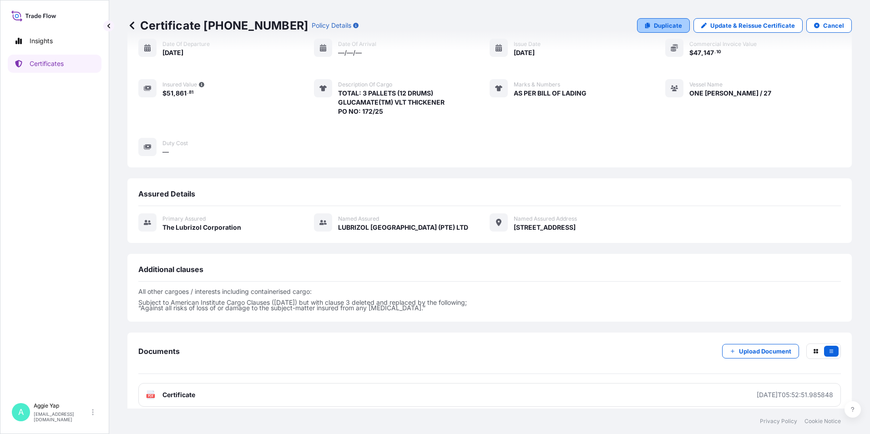
click at [660, 24] on p "Duplicate" at bounding box center [668, 25] width 28 height 9
select select "Ocean Vessel"
select select "31566"
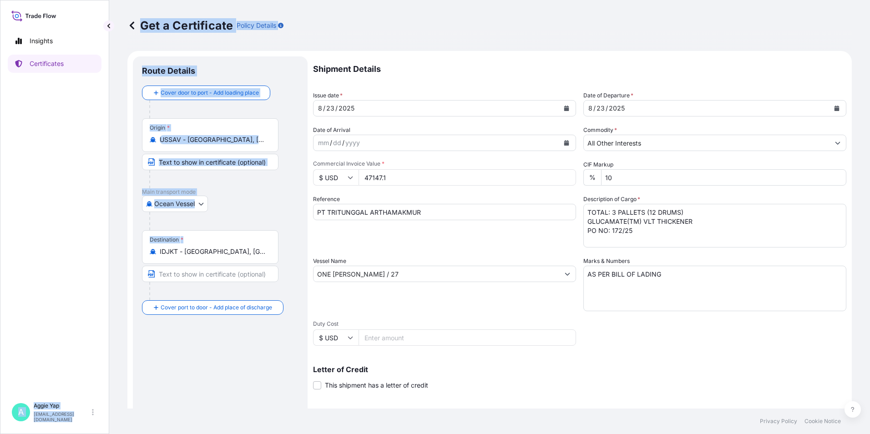
drag, startPoint x: 261, startPoint y: 245, endPoint x: 77, endPoint y: 231, distance: 184.4
click at [75, 231] on div "Insights Certificates A [PERSON_NAME] [EMAIL_ADDRESS][DOMAIN_NAME] Get a Certif…" at bounding box center [435, 217] width 870 height 434
click at [269, 261] on div "Destination * IDJKT - [GEOGRAPHIC_DATA], [GEOGRAPHIC_DATA], [GEOGRAPHIC_DATA]" at bounding box center [210, 247] width 137 height 34
click at [267, 256] on input "IDJKT - [GEOGRAPHIC_DATA], [GEOGRAPHIC_DATA], [GEOGRAPHIC_DATA]" at bounding box center [213, 251] width 107 height 9
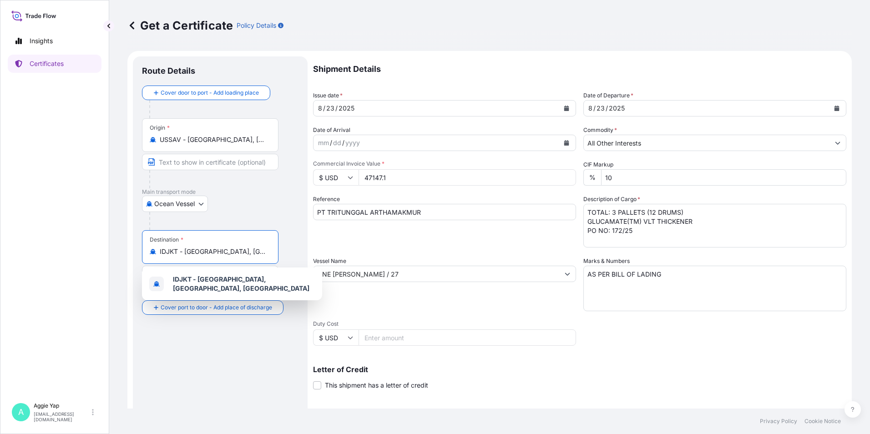
drag, startPoint x: 266, startPoint y: 253, endPoint x: 113, endPoint y: 234, distance: 154.5
click at [113, 234] on div "Get a Certificate Policy Details Route Details Cover door to port - Add loading…" at bounding box center [489, 204] width 761 height 409
type input "T"
click at [203, 288] on div "IDJKT - [GEOGRAPHIC_DATA], [GEOGRAPHIC_DATA], [GEOGRAPHIC_DATA]" at bounding box center [232, 283] width 173 height 25
type input "IDJKT - [GEOGRAPHIC_DATA], [GEOGRAPHIC_DATA], [GEOGRAPHIC_DATA]"
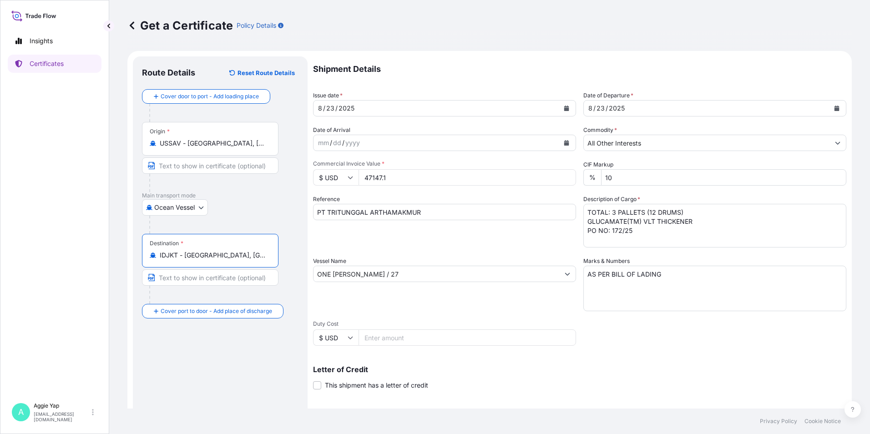
click at [659, 145] on input "All Other Interests" at bounding box center [707, 143] width 246 height 16
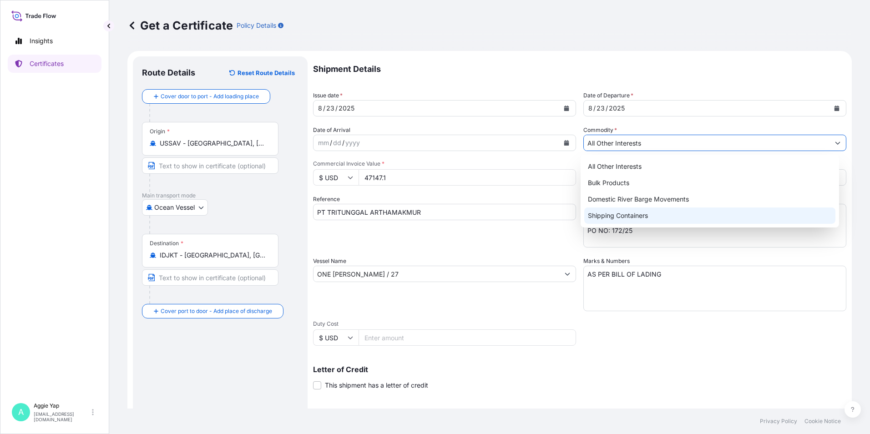
click at [615, 216] on div "Shipping Containers" at bounding box center [710, 216] width 252 height 16
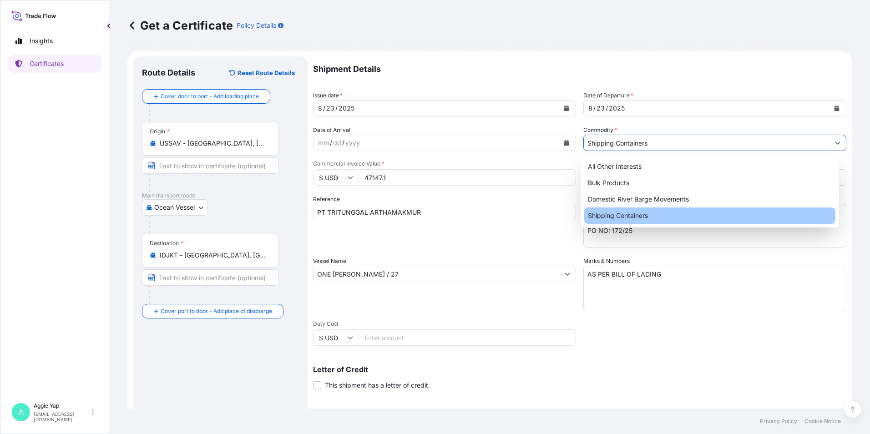
type input "Shipping Containers"
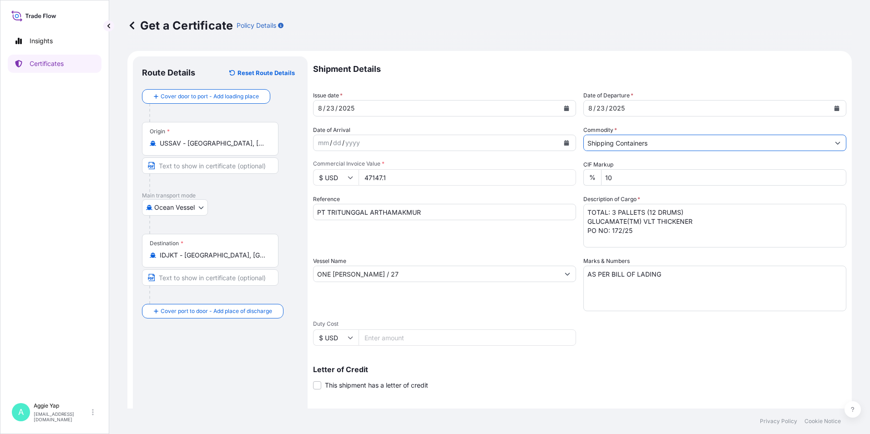
click at [505, 160] on div "Shipment Details Issue date * [DATE] Date of Departure * [DATE] Date of Arrival…" at bounding box center [579, 273] width 533 height 434
click at [433, 177] on input "47147.1" at bounding box center [468, 177] width 218 height 16
drag, startPoint x: 340, startPoint y: 179, endPoint x: 274, endPoint y: 186, distance: 66.3
click at [274, 185] on form "Route Details Reset Route Details Cover door to port - Add loading place Place …" at bounding box center [489, 286] width 724 height 470
type input "38548"
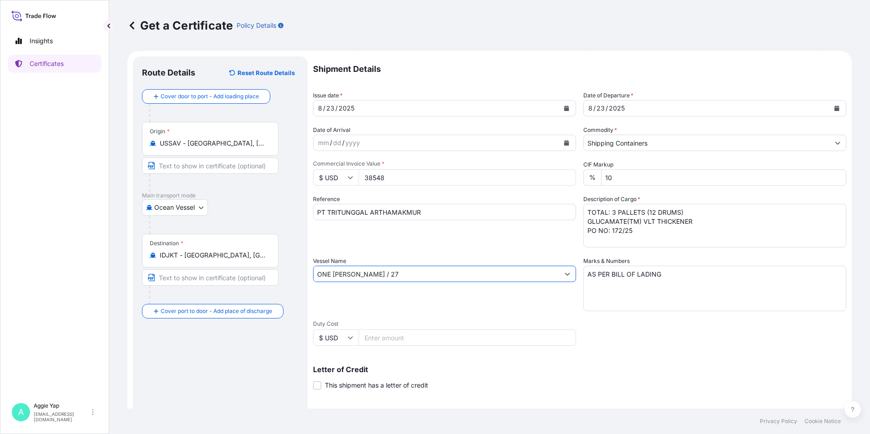
click at [374, 280] on input "ONE [PERSON_NAME] / 27" at bounding box center [437, 274] width 246 height 16
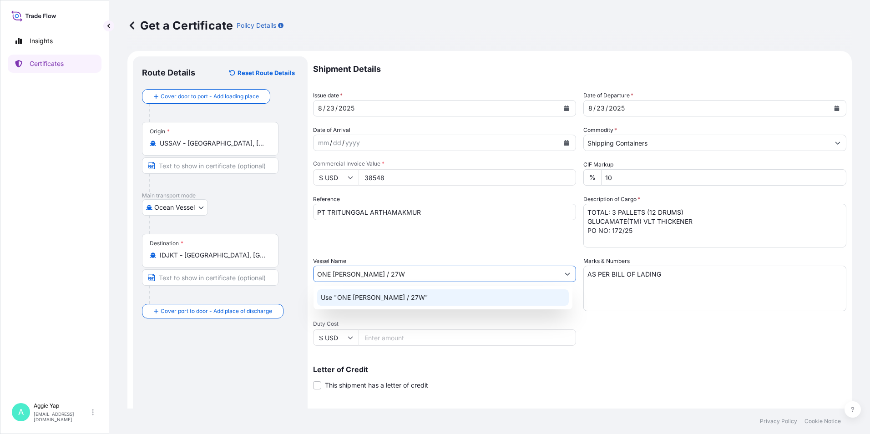
click at [373, 297] on p "Use "ONE [PERSON_NAME] / 27W"" at bounding box center [374, 297] width 107 height 9
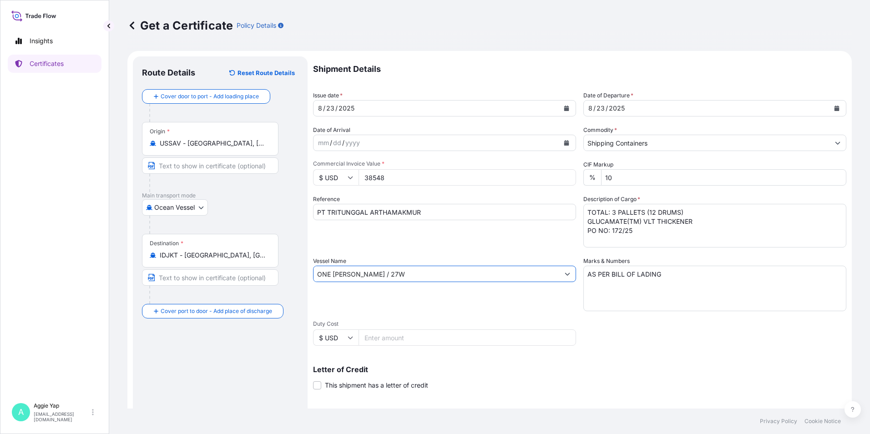
type input "ONE [PERSON_NAME] / 27W"
drag, startPoint x: 641, startPoint y: 233, endPoint x: 609, endPoint y: 214, distance: 37.8
click at [609, 214] on textarea "TOTAL: 3 PALLETS (12 DRUMS) GLUCAMATE(TM) VLT THICKENER PO NO: 172/25" at bounding box center [714, 226] width 263 height 44
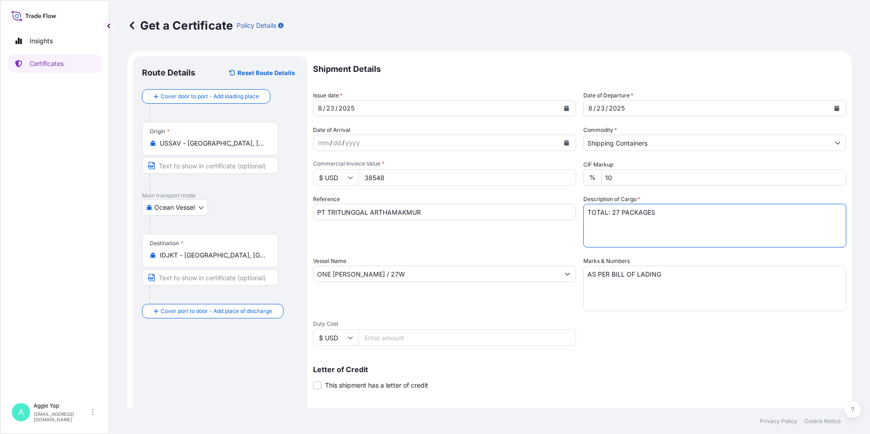
click at [608, 209] on textarea "TOTAL: 3 PALLETS (12 DRUMS) GLUCAMATE(TM) VLT THICKENER PO NO: 172/25" at bounding box center [714, 226] width 263 height 44
click at [696, 215] on textarea "TOTAL: 3 PALLETS (12 DRUMS) GLUCAMATE(TM) VLT THICKENER PO NO: 172/25" at bounding box center [714, 226] width 263 height 44
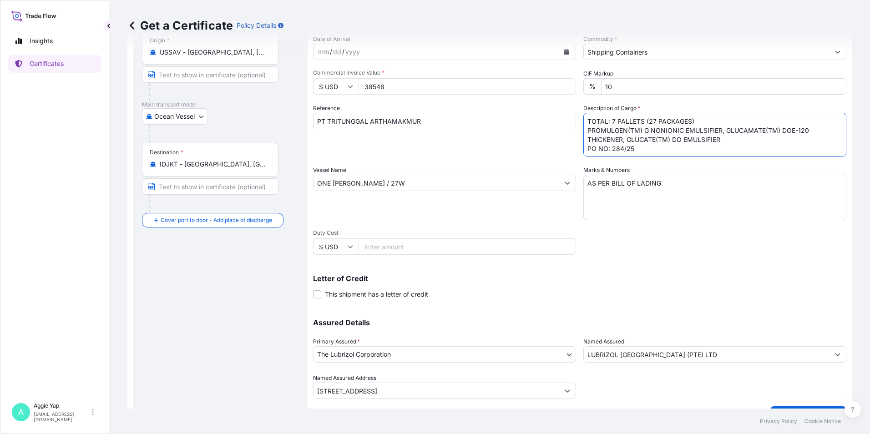
scroll to position [112, 0]
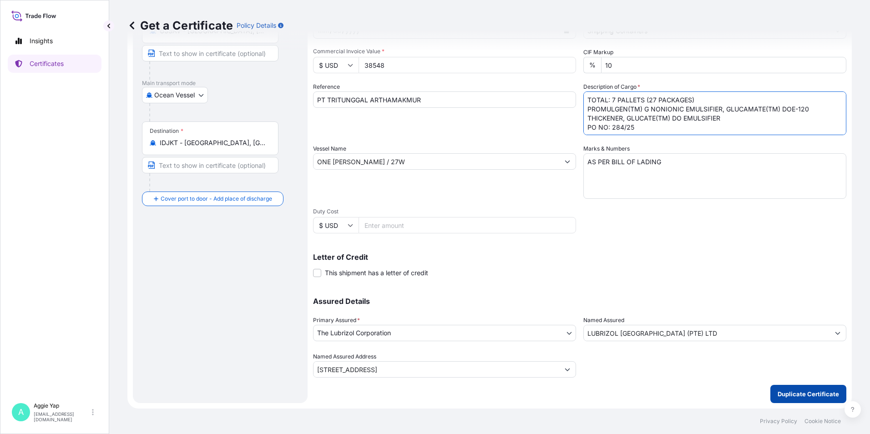
type textarea "TOTAL: 7 PALLETS (27 PACKAGES) PROMULGEN(TM) G NONIONIC EMULSIFIER, GLUCAMATE(T…"
click at [801, 395] on p "Duplicate Certificate" at bounding box center [808, 394] width 61 height 9
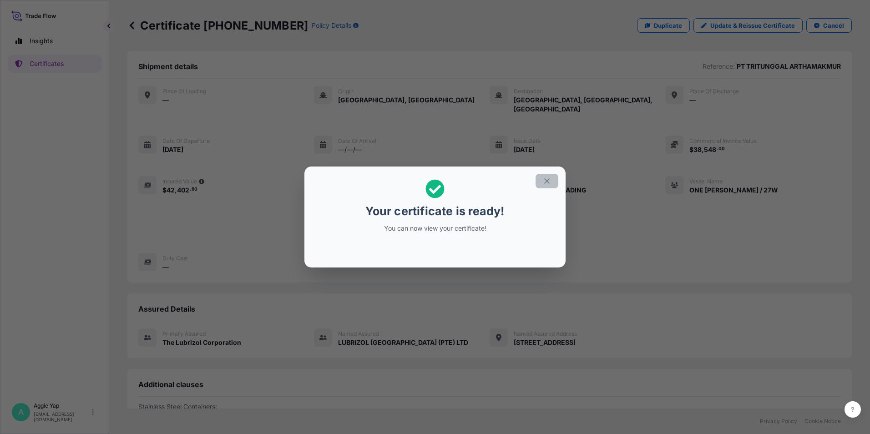
click at [544, 179] on icon "button" at bounding box center [547, 181] width 8 height 8
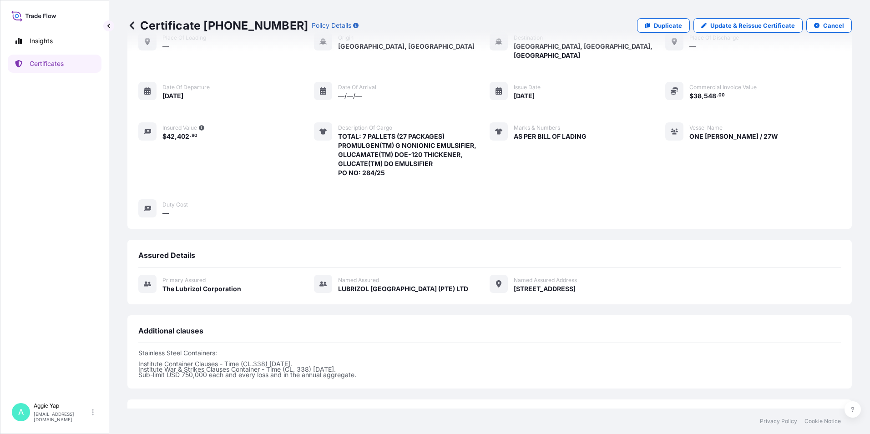
scroll to position [121, 0]
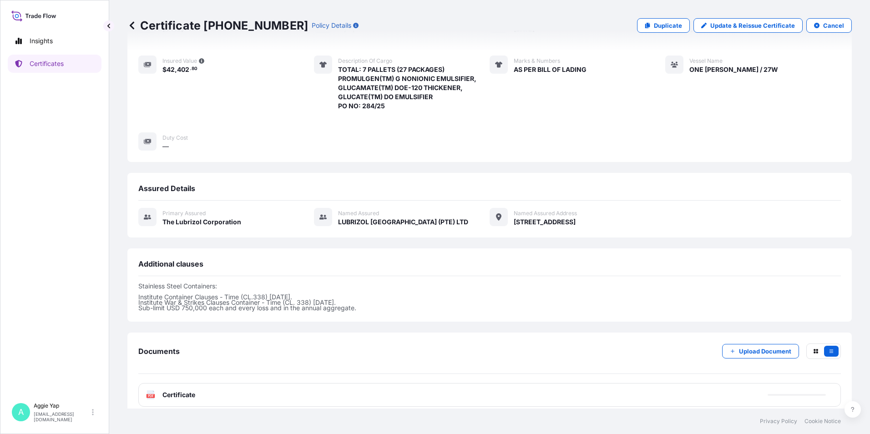
click at [170, 383] on div "PDF Certificate" at bounding box center [489, 395] width 703 height 24
click at [179, 383] on div "PDF Certificate" at bounding box center [489, 395] width 703 height 24
click at [198, 383] on div "PDF Certificate" at bounding box center [489, 395] width 703 height 24
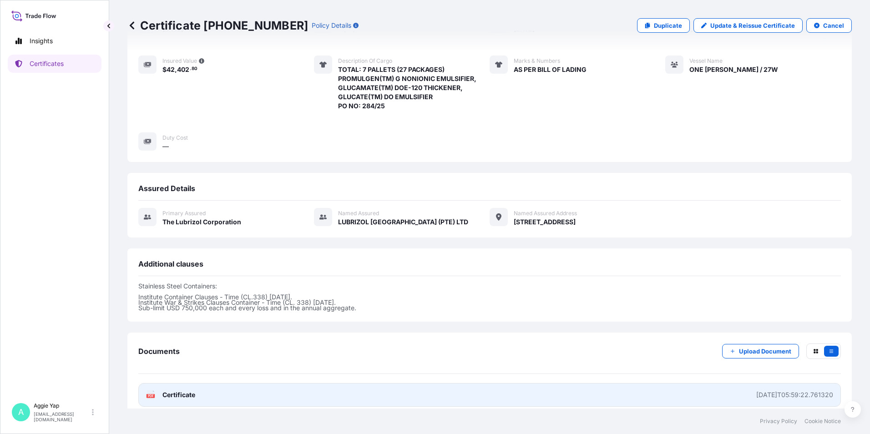
click at [201, 383] on link "PDF Certificate [DATE]T05:59:22.761320" at bounding box center [489, 395] width 703 height 24
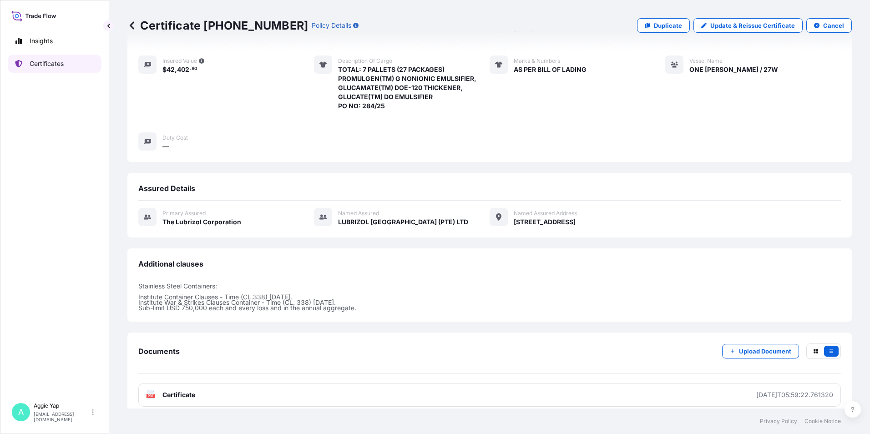
click at [76, 62] on link "Certificates" at bounding box center [55, 64] width 94 height 18
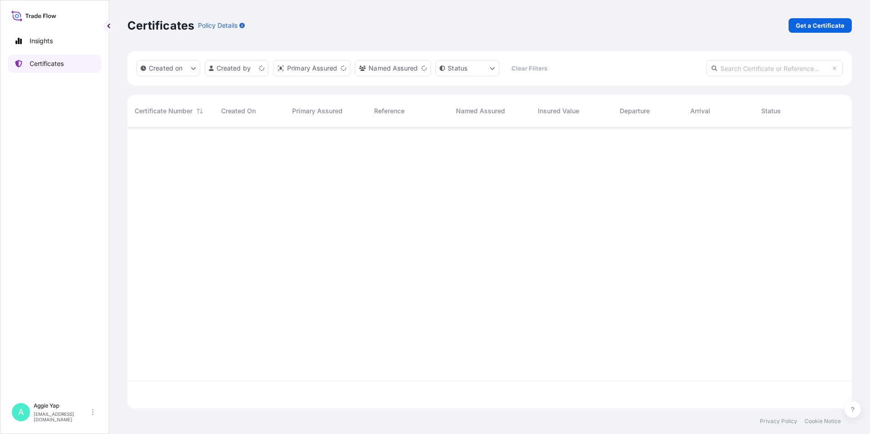
scroll to position [279, 718]
click at [814, 27] on p "Get a Certificate" at bounding box center [820, 25] width 49 height 9
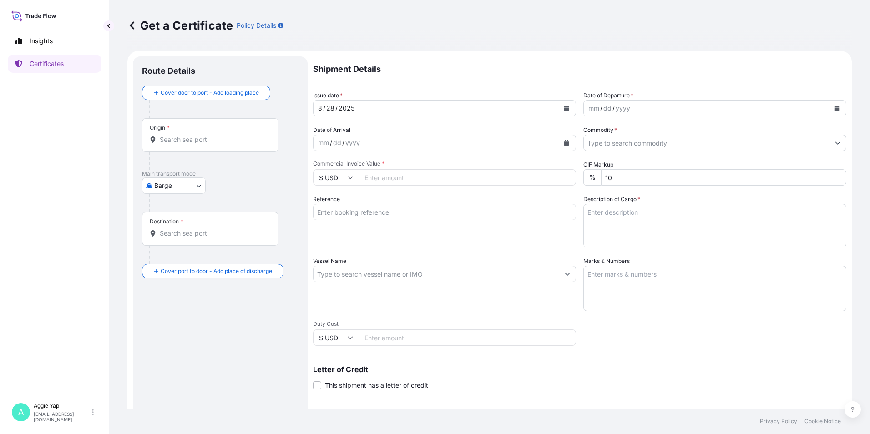
click at [177, 186] on body "Insights Certificates A [PERSON_NAME] [EMAIL_ADDRESS][DOMAIN_NAME] Get a Certif…" at bounding box center [435, 217] width 870 height 434
click at [167, 257] on span "Ocean Vessel" at bounding box center [179, 258] width 41 height 9
select select "Ocean Vessel"
click at [190, 148] on div "Origin *" at bounding box center [210, 139] width 137 height 34
click at [190, 148] on input "Origin *" at bounding box center [213, 143] width 107 height 9
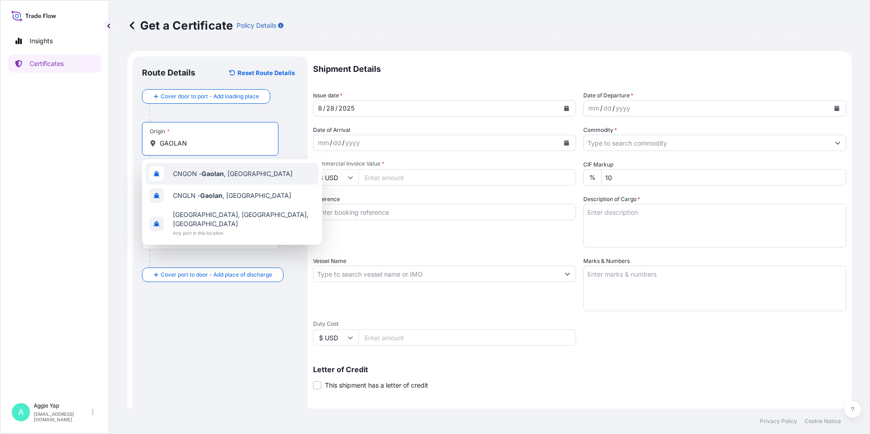
click at [192, 179] on div "CNGON - [GEOGRAPHIC_DATA] , [GEOGRAPHIC_DATA]" at bounding box center [232, 174] width 173 height 22
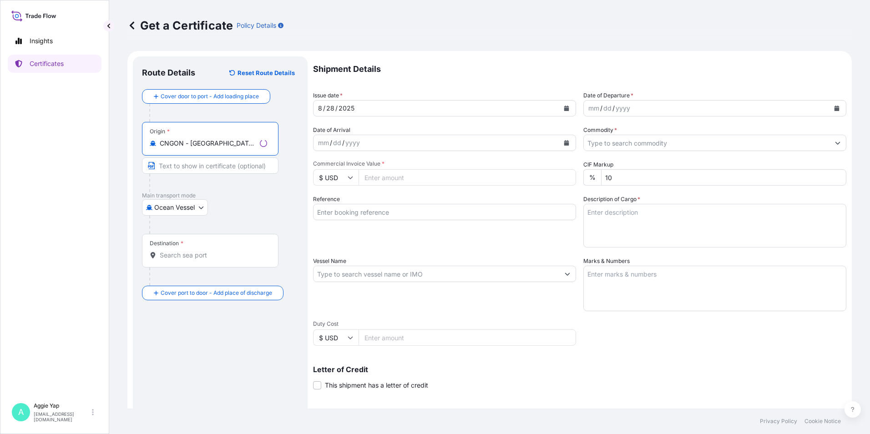
type input "CNGON - [GEOGRAPHIC_DATA], [GEOGRAPHIC_DATA]"
click at [177, 262] on div "Destination *" at bounding box center [210, 251] width 137 height 34
click at [177, 260] on input "Destination *" at bounding box center [213, 255] width 107 height 9
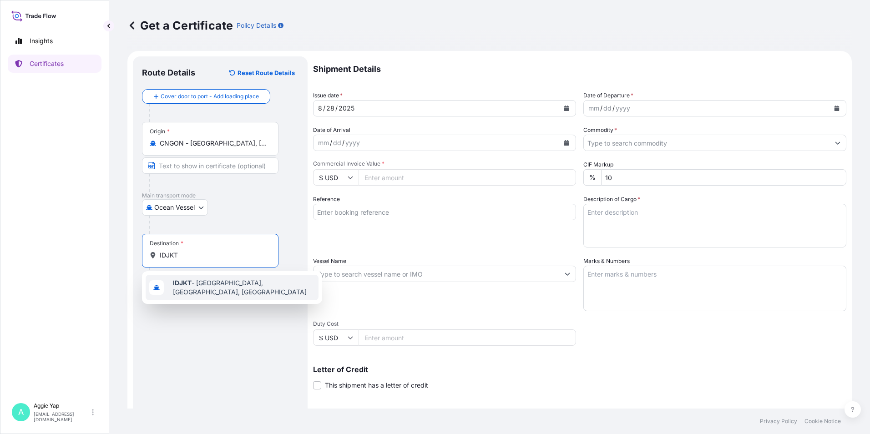
click at [211, 294] on div "IDJKT - [GEOGRAPHIC_DATA], [GEOGRAPHIC_DATA], [GEOGRAPHIC_DATA]" at bounding box center [232, 287] width 173 height 25
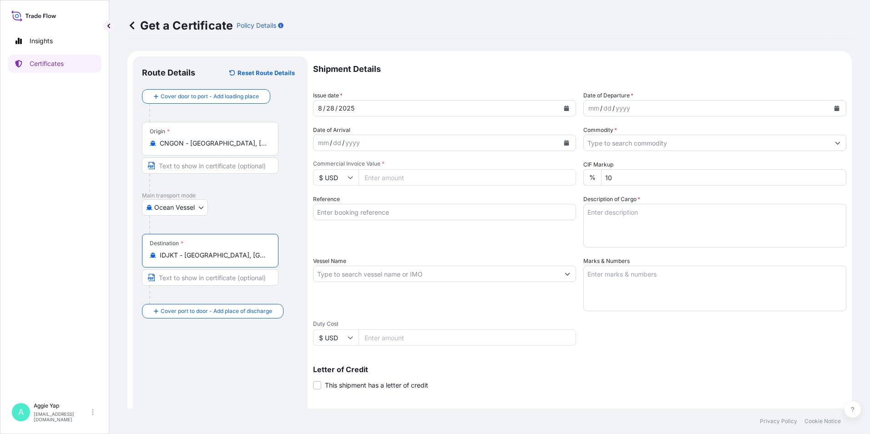
type input "IDJKT - [GEOGRAPHIC_DATA], [GEOGRAPHIC_DATA], [GEOGRAPHIC_DATA]"
click at [564, 106] on icon "Calendar" at bounding box center [566, 108] width 5 height 5
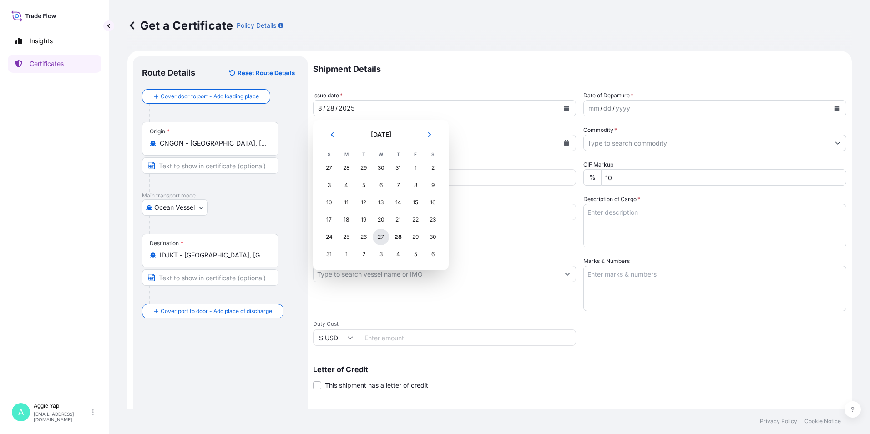
click at [377, 238] on div "27" at bounding box center [381, 237] width 16 height 16
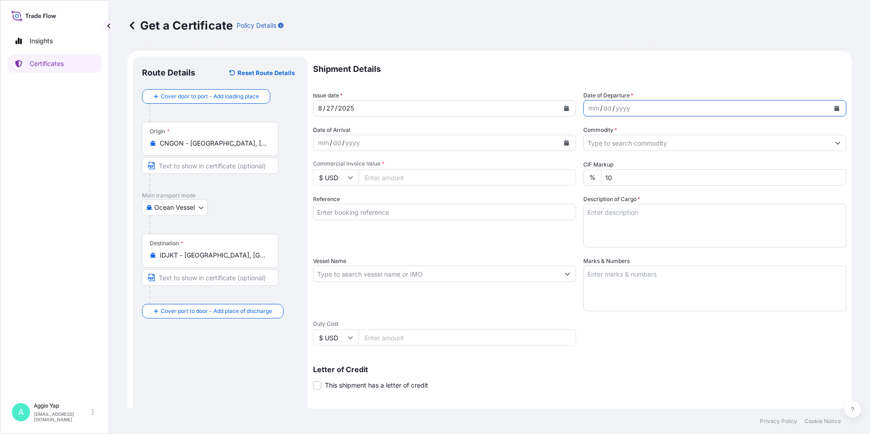
click at [835, 108] on icon "Calendar" at bounding box center [837, 108] width 5 height 5
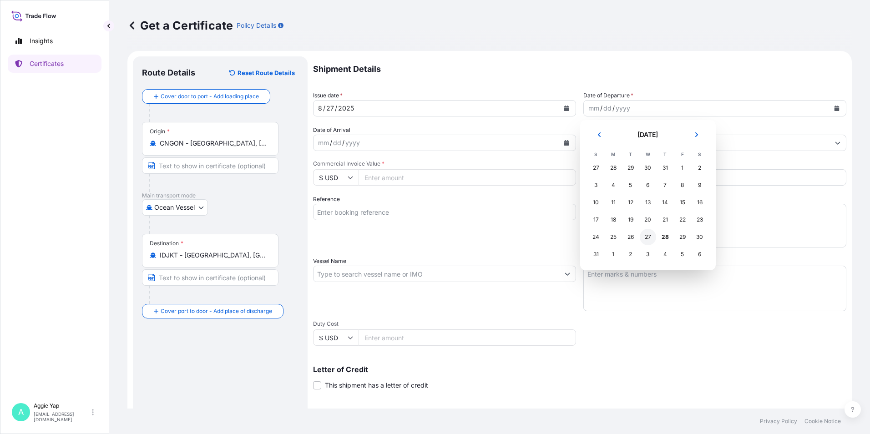
click at [644, 243] on div "27" at bounding box center [648, 237] width 16 height 16
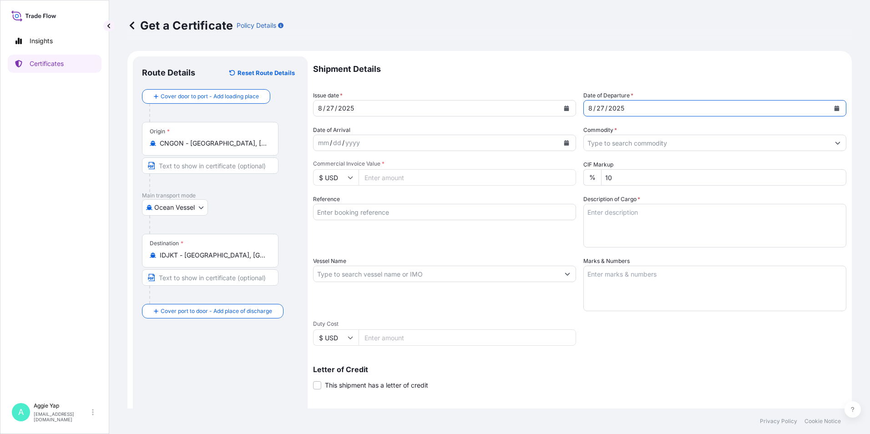
drag, startPoint x: 632, startPoint y: 142, endPoint x: 628, endPoint y: 147, distance: 6.2
click at [632, 142] on input "Commodity *" at bounding box center [707, 143] width 246 height 16
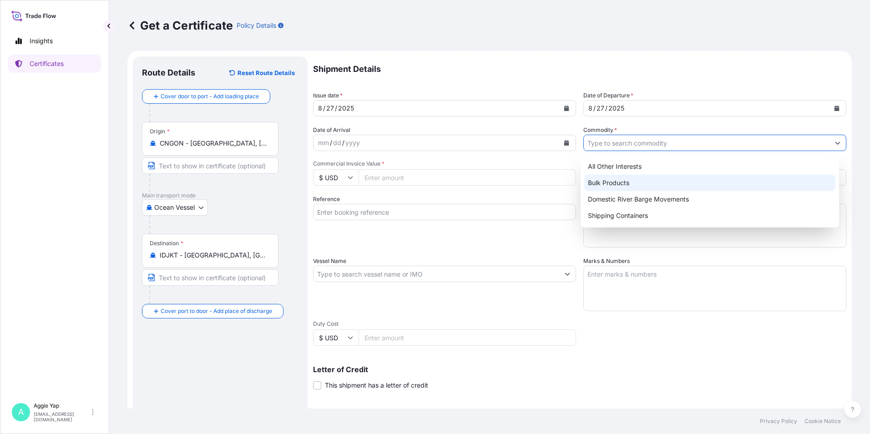
click at [621, 176] on div "Bulk Products" at bounding box center [710, 183] width 252 height 16
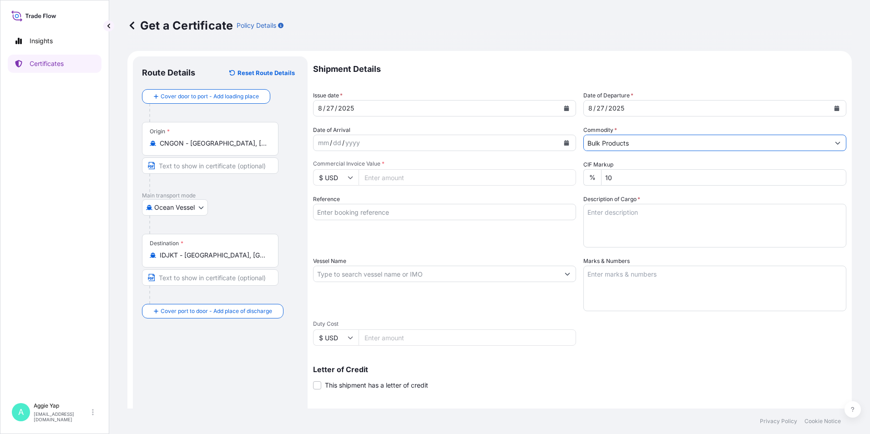
click at [632, 147] on input "Bulk Products" at bounding box center [707, 143] width 246 height 16
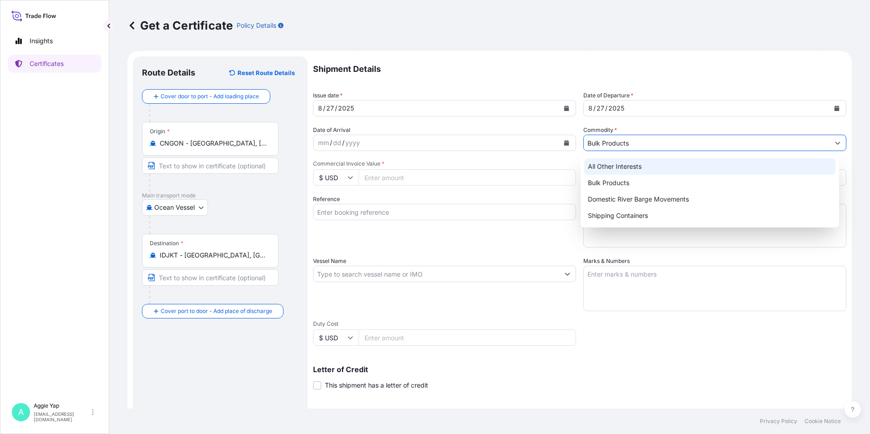
click at [834, 141] on button "Show suggestions" at bounding box center [838, 143] width 16 height 16
click at [704, 167] on div "All Other Interests" at bounding box center [710, 166] width 252 height 16
type input "All Other Interests"
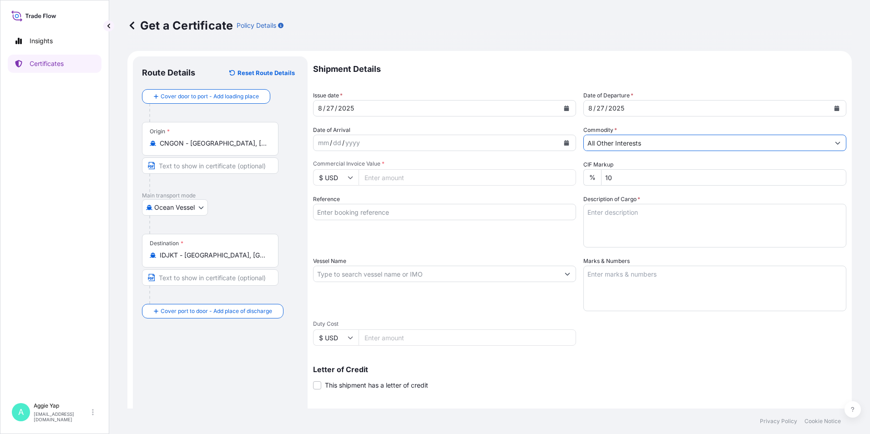
click at [451, 184] on input "Commercial Invoice Value *" at bounding box center [468, 177] width 218 height 16
type input "81259.92"
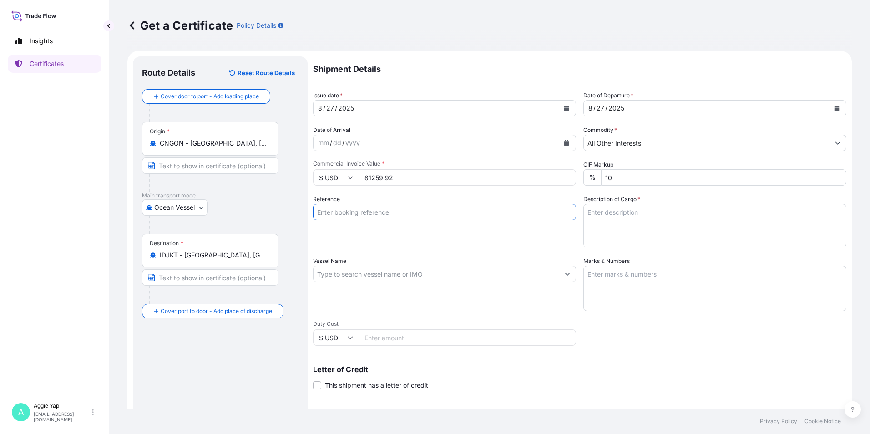
click at [374, 215] on input "Reference" at bounding box center [444, 212] width 263 height 16
type input "PT [PERSON_NAME] TRADINCO"
drag, startPoint x: 425, startPoint y: 243, endPoint x: 418, endPoint y: 253, distance: 11.7
click at [425, 243] on div "Reference PT [PERSON_NAME] TRADINCO" at bounding box center [444, 221] width 263 height 53
click at [362, 280] on input "Vessel Name" at bounding box center [437, 274] width 246 height 16
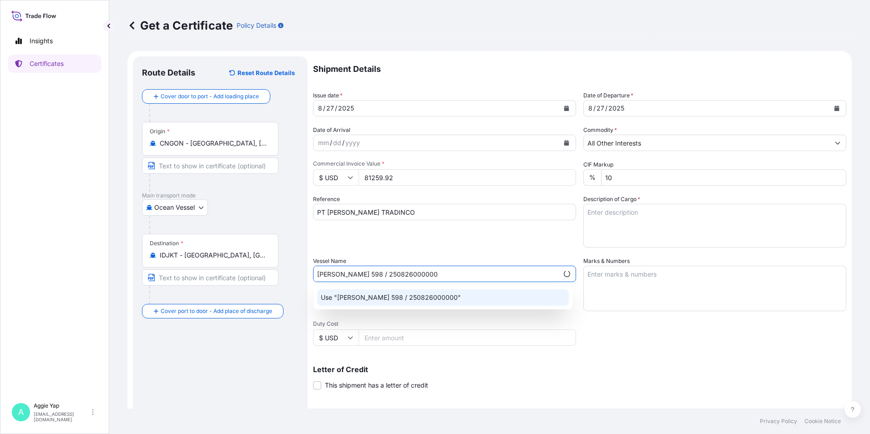
click at [439, 303] on div "Use "[PERSON_NAME] 598 / 250826000000"" at bounding box center [443, 297] width 252 height 16
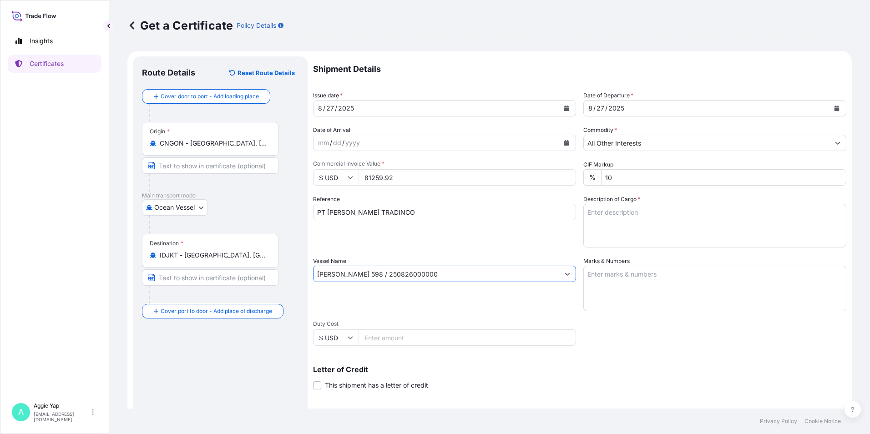
type input "[PERSON_NAME] 598 / 250826000000"
click at [623, 272] on textarea "Marks & Numbers" at bounding box center [714, 289] width 263 height 46
type textarea "AS PER BILL OF LADING"
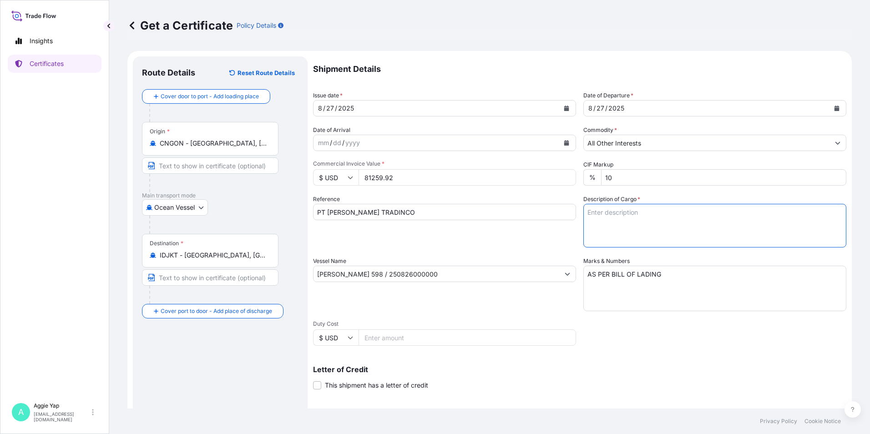
click at [612, 225] on textarea "Description of Cargo *" at bounding box center [714, 226] width 263 height 44
click at [585, 232] on textarea "TOTAL: 1 ISOTANK ADDITIVES FOR LUBRICATING OIL: WN 2118 PO NO: 003477" at bounding box center [714, 226] width 263 height 44
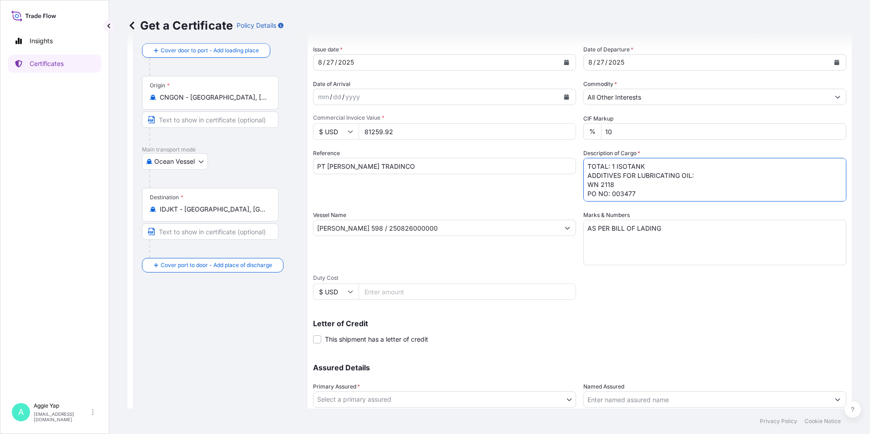
scroll to position [112, 0]
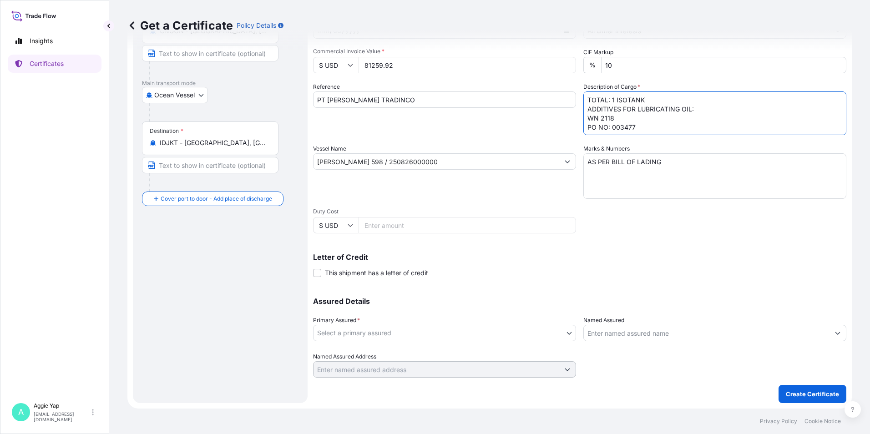
type textarea "TOTAL: 1 ISOTANK ADDITIVES FOR LUBRICATING OIL: WN 2118 PO NO: 003477"
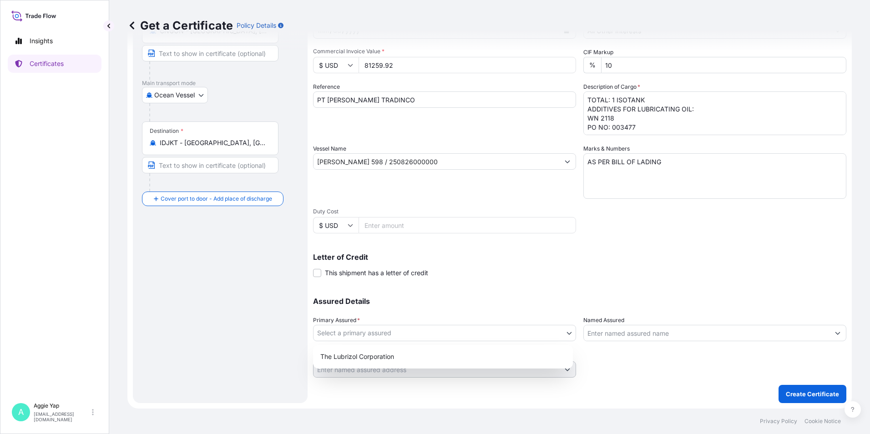
click at [409, 327] on body "Insights Certificates A [PERSON_NAME] [EMAIL_ADDRESS][DOMAIN_NAME] Get a Certif…" at bounding box center [435, 217] width 870 height 434
click at [382, 355] on div "The Lubrizol Corporation" at bounding box center [443, 357] width 253 height 16
select select "31566"
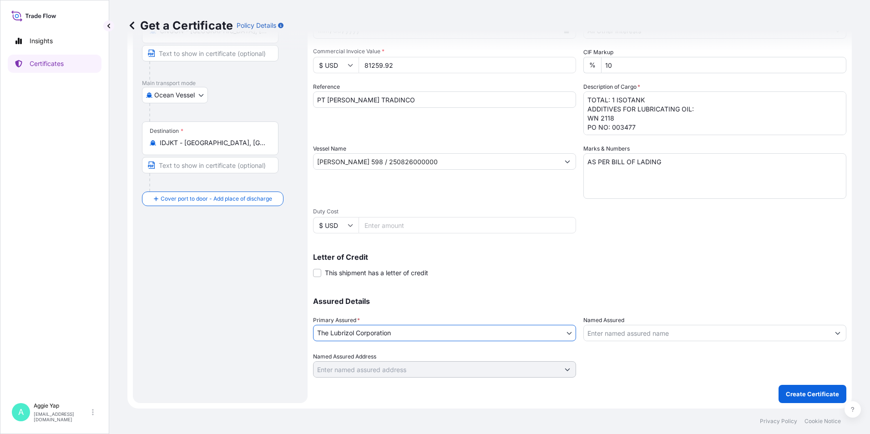
click at [656, 338] on input "Named Assured" at bounding box center [707, 333] width 246 height 16
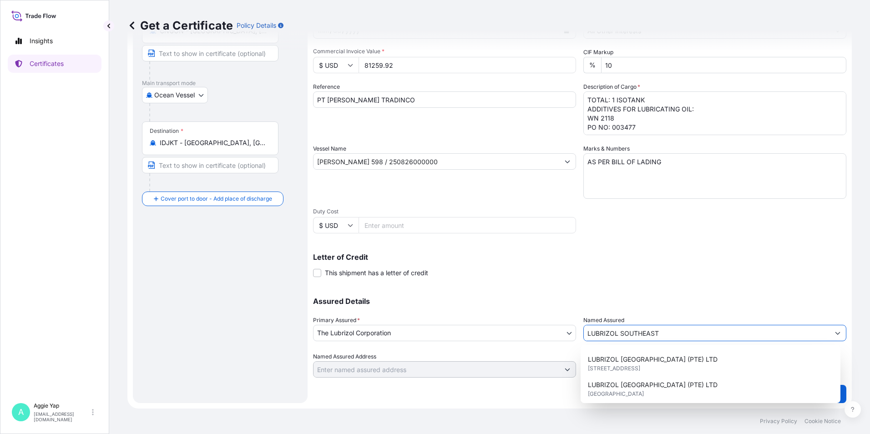
scroll to position [91, 0]
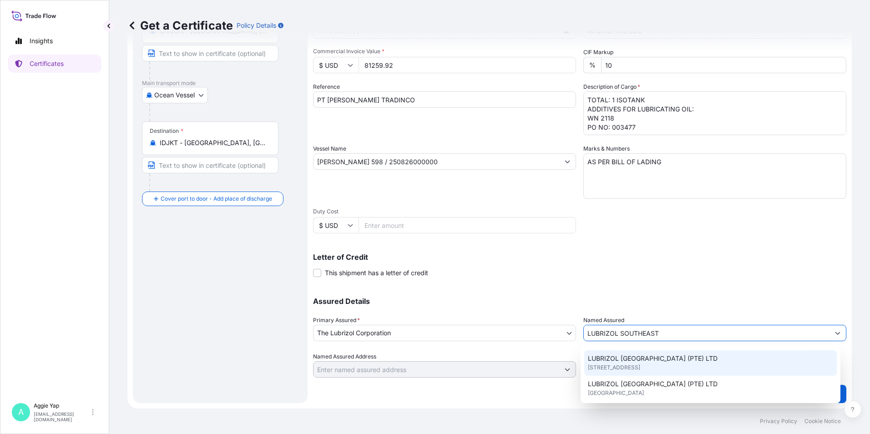
click at [640, 370] on span "[STREET_ADDRESS]" at bounding box center [614, 367] width 52 height 9
type input "LUBRIZOL [GEOGRAPHIC_DATA] (PTE) LTD"
type input "44 TANJONG PENJURU"
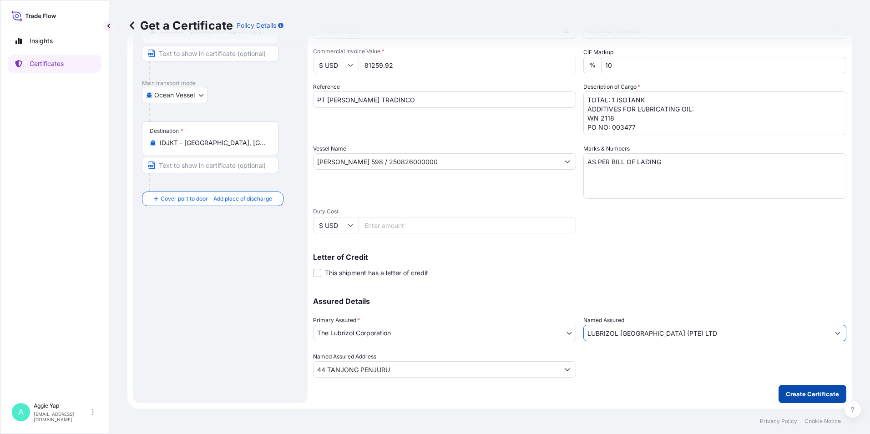
type input "LUBRIZOL [GEOGRAPHIC_DATA] (PTE) LTD"
click at [816, 398] on p "Create Certificate" at bounding box center [812, 394] width 53 height 9
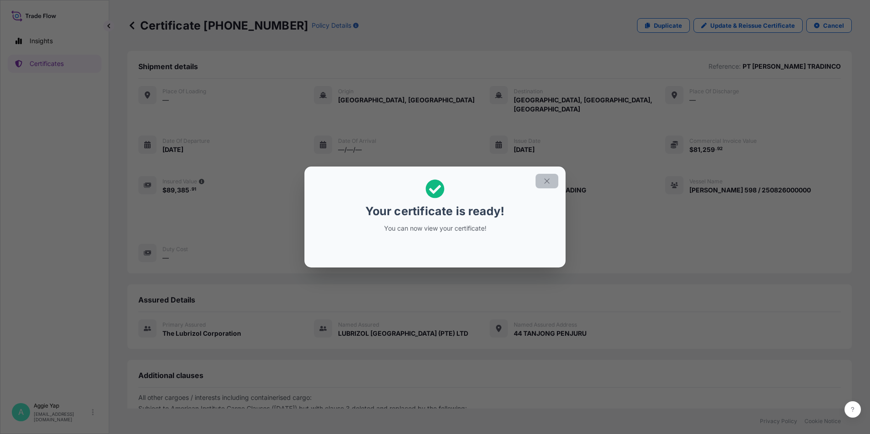
click at [545, 182] on icon "button" at bounding box center [547, 181] width 8 height 8
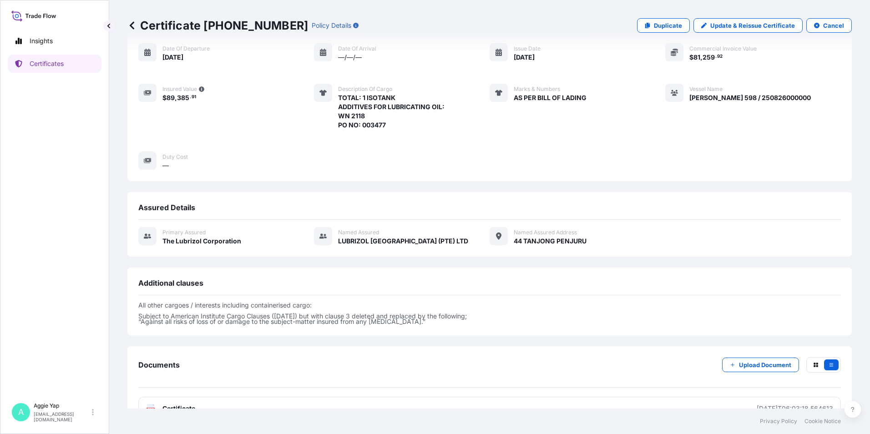
scroll to position [106, 0]
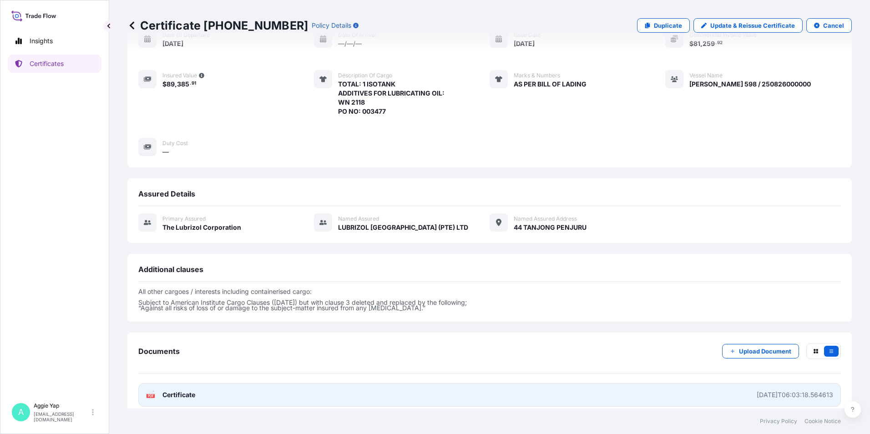
click at [194, 392] on link "PDF Certificate [DATE]T06:03:18.564613" at bounding box center [489, 395] width 703 height 24
click at [284, 383] on link "PDF Certificate [DATE]T06:03:18.564613" at bounding box center [489, 395] width 703 height 24
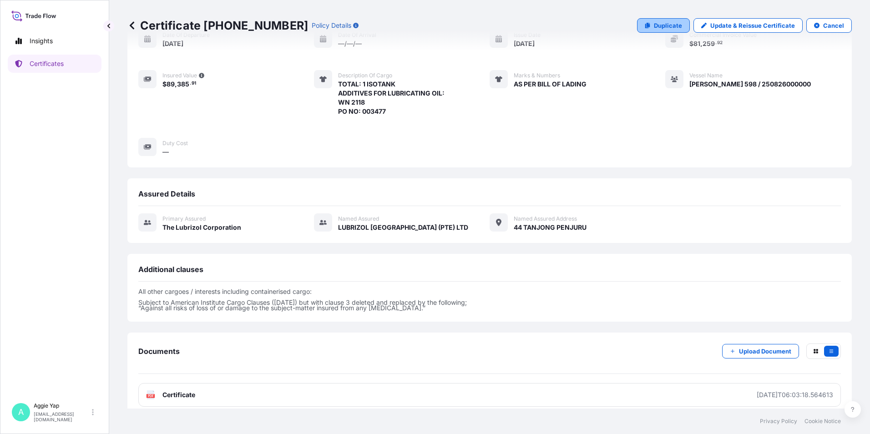
click at [664, 23] on p "Duplicate" at bounding box center [668, 25] width 28 height 9
select select "Ocean Vessel"
select select "31566"
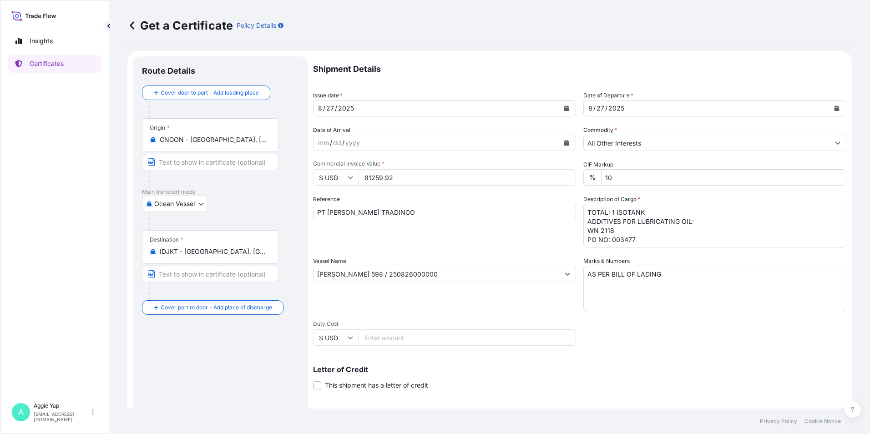
click at [400, 182] on input "81259.92" at bounding box center [468, 177] width 218 height 16
drag, startPoint x: 400, startPoint y: 177, endPoint x: 327, endPoint y: 181, distance: 72.9
click at [327, 181] on div "$ USD 81259.92" at bounding box center [444, 177] width 263 height 16
type input "81459.84"
click at [620, 229] on textarea "TOTAL: 1 ISOTANK ADDITIVES FOR LUBRICATING OIL: WN 2118 PO NO: 003477" at bounding box center [714, 226] width 263 height 44
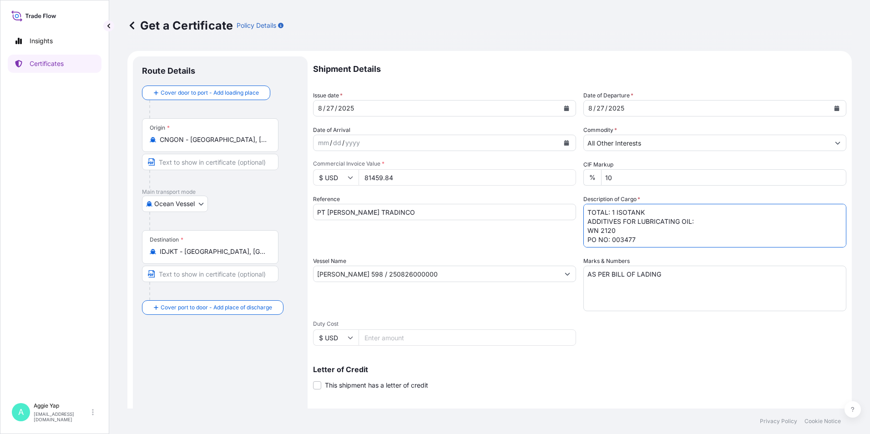
scroll to position [1, 0]
drag, startPoint x: 609, startPoint y: 242, endPoint x: 657, endPoint y: 247, distance: 47.5
click at [657, 247] on textarea "TOTAL: 1 ISOTANK ADDITIVES FOR LUBRICATING OIL: WN 2118 PO NO: 003477" at bounding box center [714, 226] width 263 height 44
type textarea "TOTAL: 1 ISOTANK ADDITIVES FOR LUBRICATING OIL: WN 2120 PO NO: 003476"
click at [536, 247] on div "Reference PT [PERSON_NAME] TRADINCO" at bounding box center [444, 221] width 263 height 53
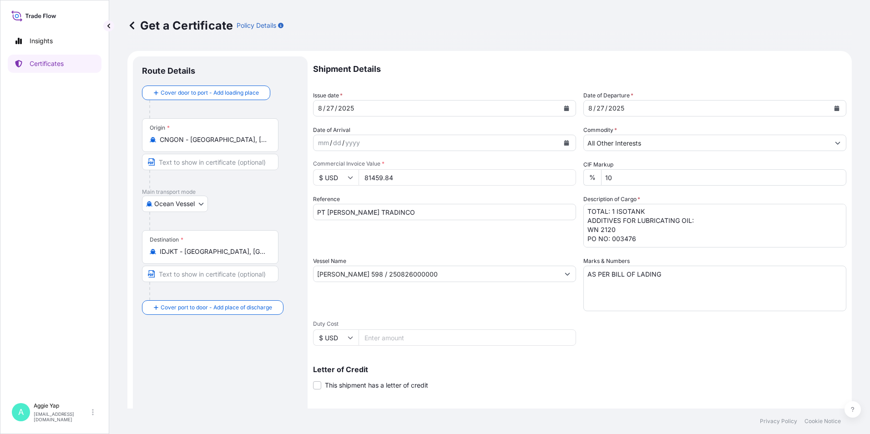
click at [405, 276] on input "[PERSON_NAME] 598 / 250826000000" at bounding box center [437, 274] width 246 height 16
click at [400, 276] on input "[PERSON_NAME] 598 / 250826000000" at bounding box center [437, 274] width 246 height 16
click at [403, 276] on input "[PERSON_NAME] 598 / 250826000000" at bounding box center [437, 274] width 246 height 16
click at [412, 275] on input "[PERSON_NAME] 598 / 250826000000" at bounding box center [437, 274] width 246 height 16
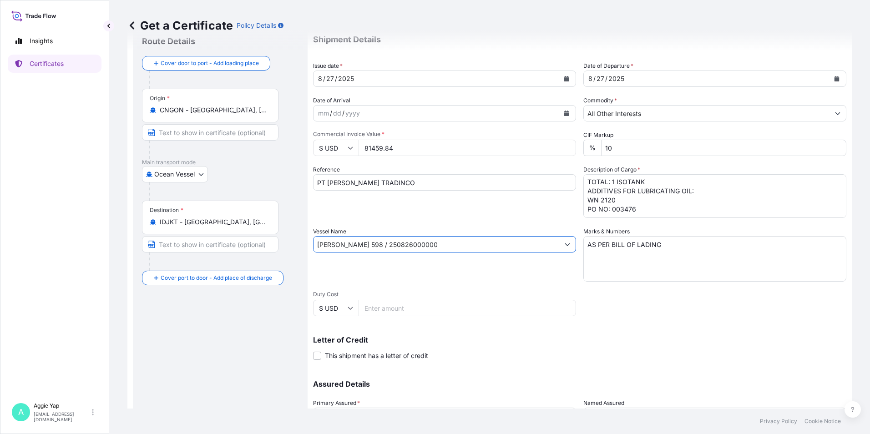
scroll to position [112, 0]
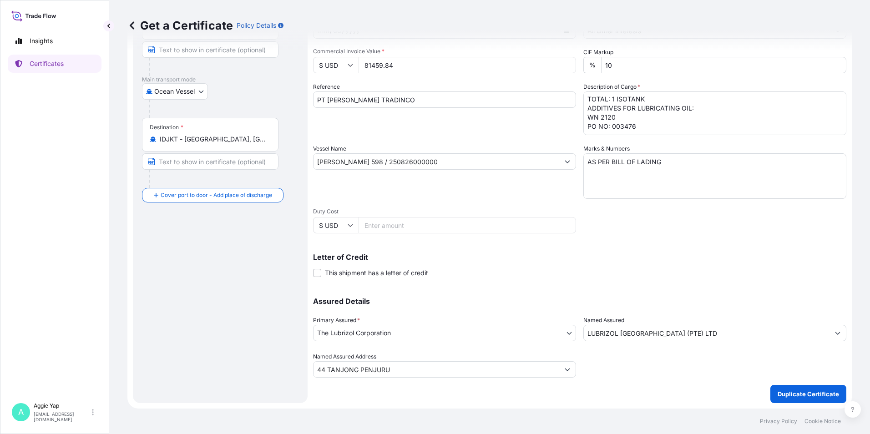
click at [733, 380] on div "Shipment Details Issue date * [DATE] Date of Departure * [DATE] Date of Arrival…" at bounding box center [579, 173] width 533 height 459
click at [818, 394] on p "Duplicate Certificate" at bounding box center [808, 394] width 61 height 9
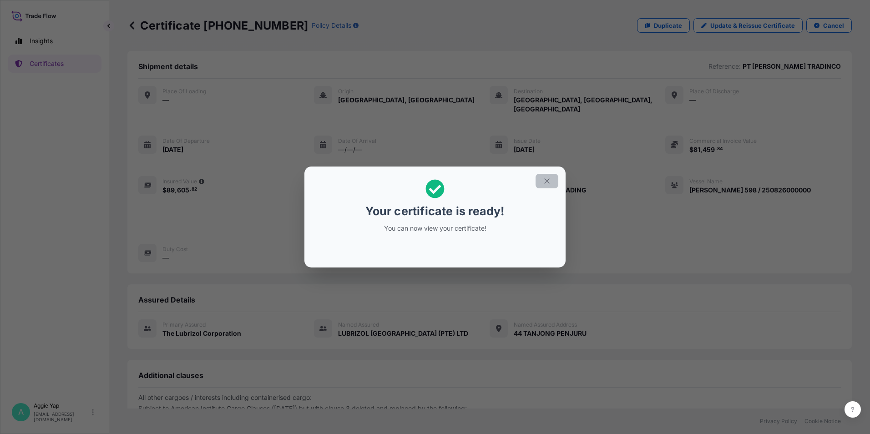
click at [544, 177] on icon "button" at bounding box center [547, 181] width 8 height 8
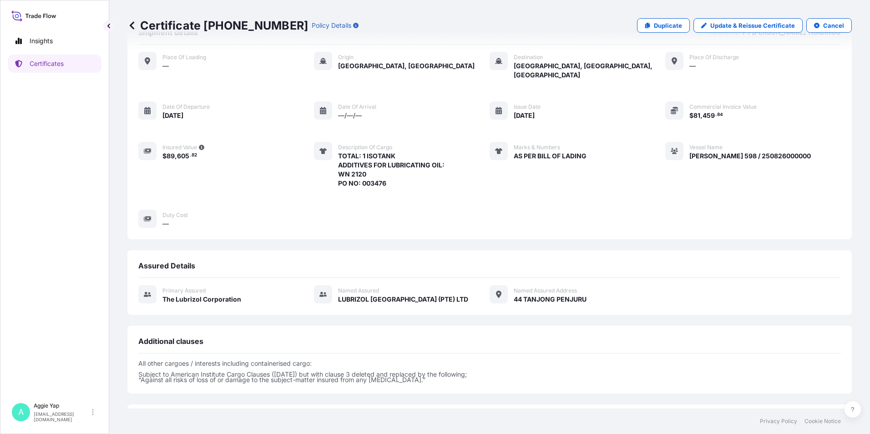
scroll to position [106, 0]
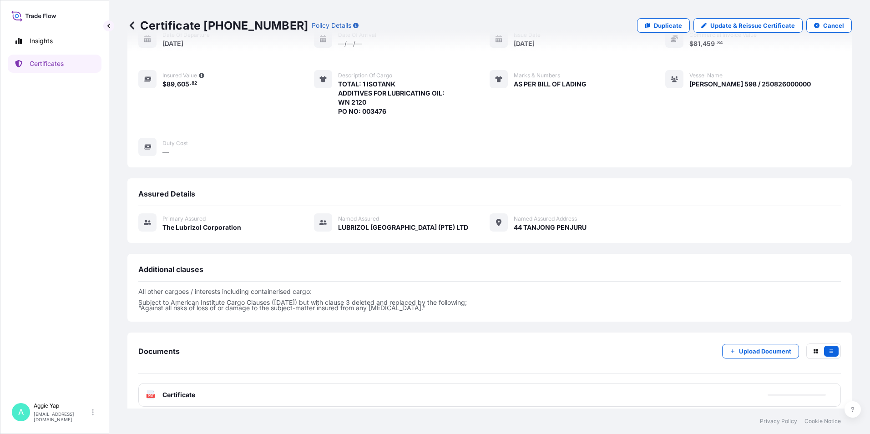
click at [446, 388] on div "PDF Certificate" at bounding box center [489, 395] width 703 height 24
click at [419, 383] on div "PDF Certificate" at bounding box center [489, 395] width 703 height 24
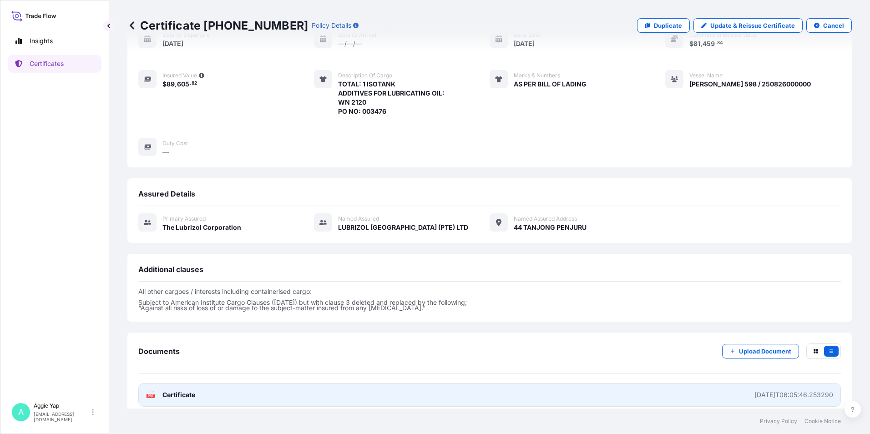
click at [415, 384] on link "PDF Certificate [DATE]T06:05:46.253290" at bounding box center [489, 395] width 703 height 24
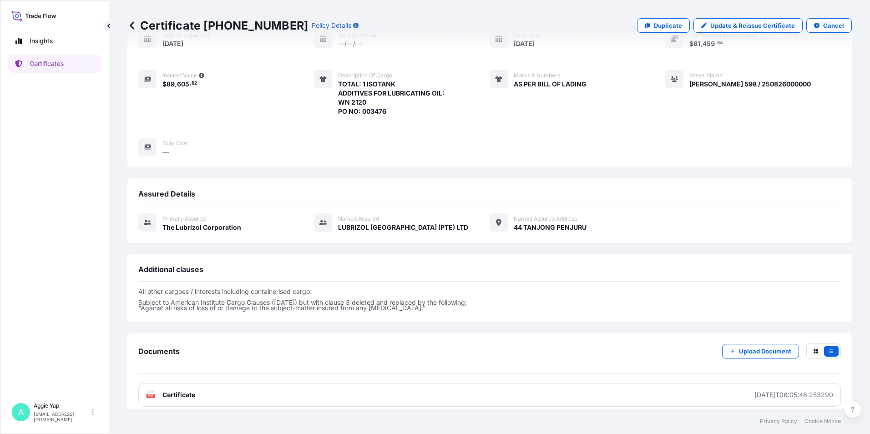
click at [663, 33] on div "Certificate [PHONE_NUMBER] Policy Details Duplicate Update & Reissue Certificat…" at bounding box center [489, 25] width 724 height 51
click at [663, 20] on link "Duplicate" at bounding box center [663, 25] width 53 height 15
select select "Ocean Vessel"
select select "31566"
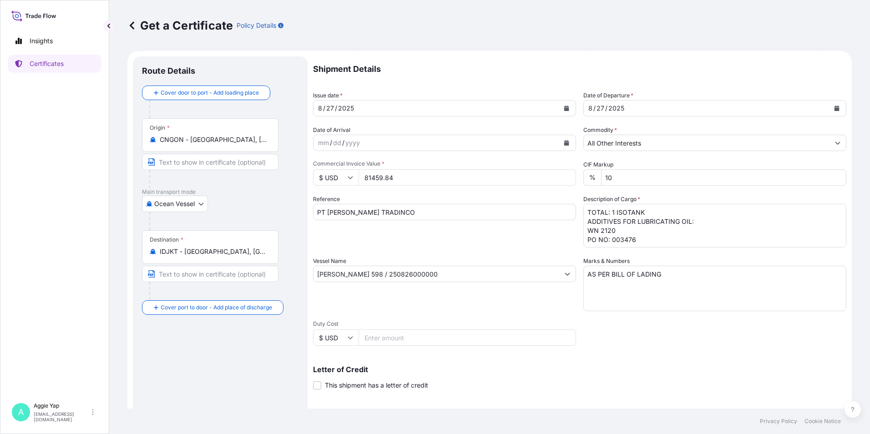
click at [441, 181] on input "81459.84" at bounding box center [468, 177] width 218 height 16
drag, startPoint x: 437, startPoint y: 182, endPoint x: 187, endPoint y: 203, distance: 251.2
click at [137, 171] on form "Route Details Cover door to port - Add loading place Place of loading Road / [G…" at bounding box center [489, 286] width 724 height 470
type input "75075.84"
drag, startPoint x: 384, startPoint y: 215, endPoint x: 137, endPoint y: 212, distance: 247.1
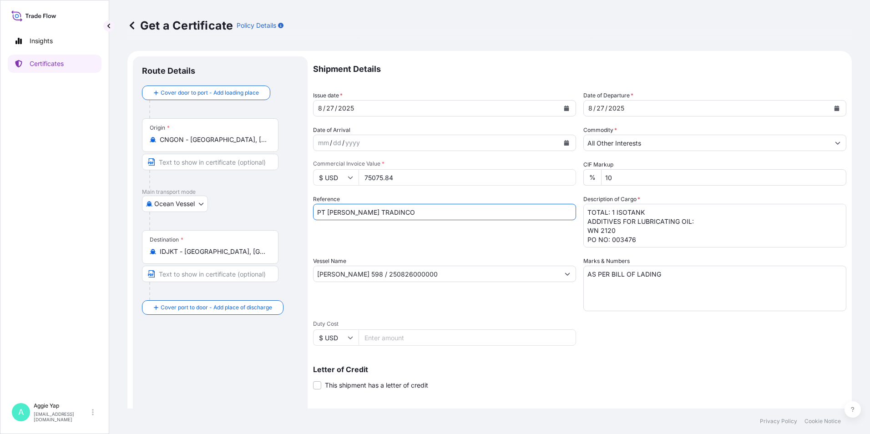
click at [139, 212] on form "Route Details Cover door to port - Add loading place Place of loading Road / [G…" at bounding box center [489, 286] width 724 height 470
click at [137, 212] on div "Route Details Cover door to port - Add loading place Place of loading Road / [G…" at bounding box center [220, 285] width 175 height 459
click at [400, 210] on input "PT [PERSON_NAME] TRADINCO" at bounding box center [444, 212] width 263 height 16
drag, startPoint x: 373, startPoint y: 220, endPoint x: 271, endPoint y: 221, distance: 101.9
click at [271, 221] on form "Route Details Cover door to port - Add loading place Place of loading Road / [G…" at bounding box center [489, 286] width 724 height 470
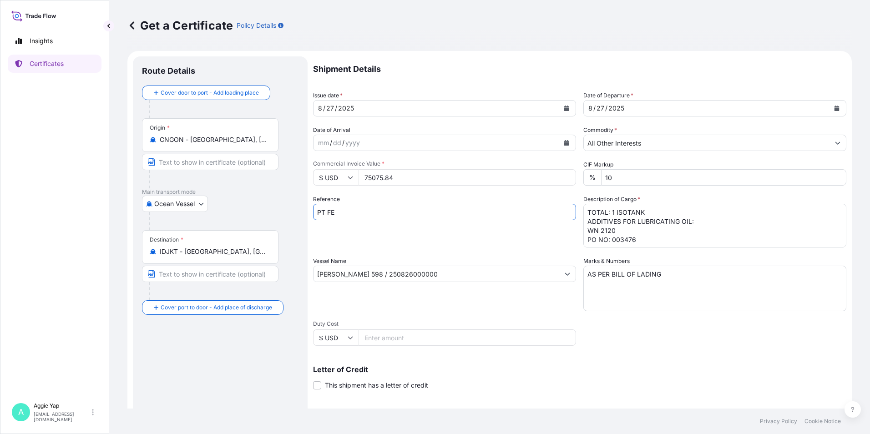
type input "PT FEDERAL KARYATAMA"
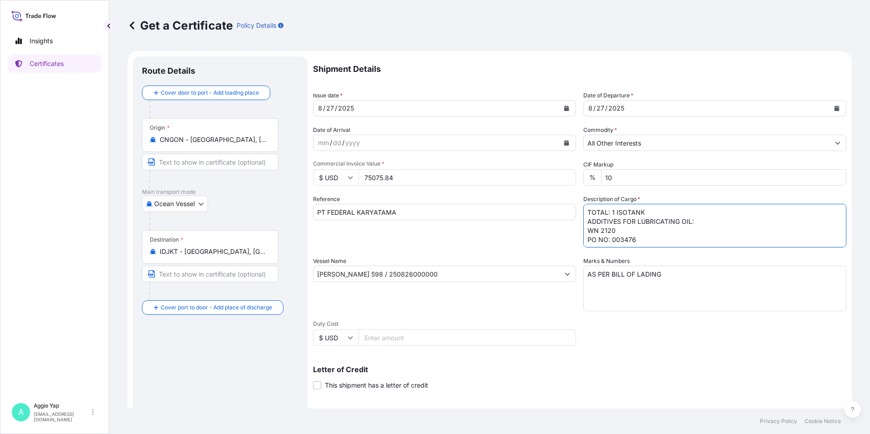
drag, startPoint x: 613, startPoint y: 229, endPoint x: 579, endPoint y: 234, distance: 34.5
click at [579, 234] on div "Shipment Details Issue date * [DATE] Date of Departure * [DATE] Date of Arrival…" at bounding box center [579, 273] width 533 height 434
drag, startPoint x: 608, startPoint y: 241, endPoint x: 643, endPoint y: 243, distance: 34.6
click at [641, 242] on textarea "TOTAL: 1 ISOTANK ADDITIVES FOR LUBRICATING OIL: WN 2120 PO NO: 003476" at bounding box center [714, 226] width 263 height 44
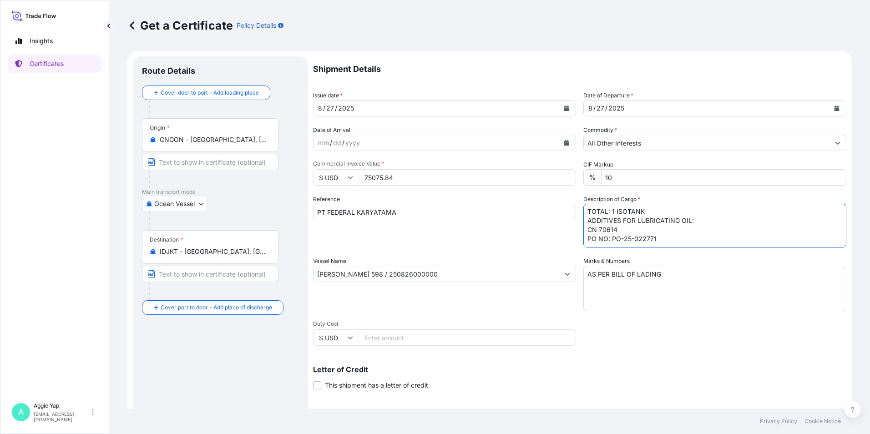
click at [631, 239] on textarea "TOTAL: 1 ISOTANK ADDITIVES FOR LUBRICATING OIL: WN 2120 PO NO: 003476" at bounding box center [714, 226] width 263 height 44
click at [663, 236] on textarea "TOTAL: 1 ISOTANK ADDITIVES FOR LUBRICATING OIL: WN 2120 PO NO: 003476" at bounding box center [714, 226] width 263 height 44
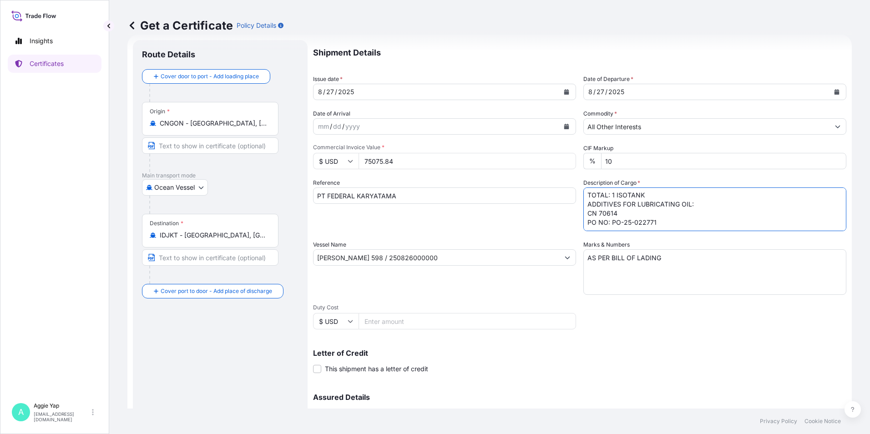
scroll to position [46, 0]
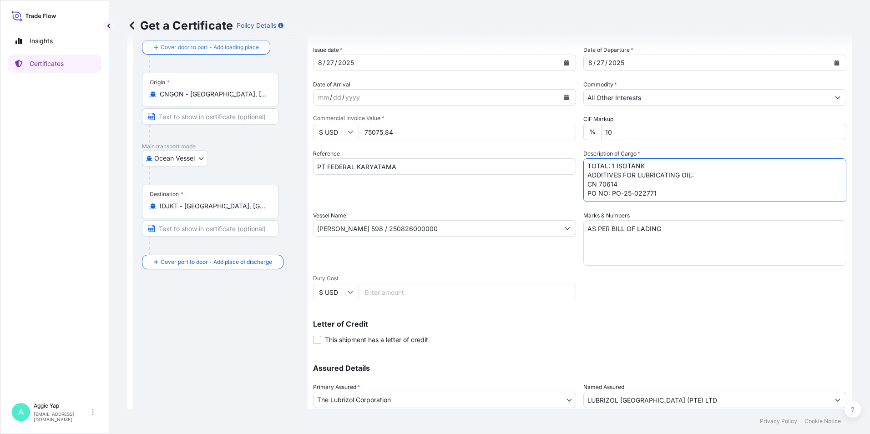
type textarea "TOTAL: 1 ISOTANK ADDITIVES FOR LUBRICATING OIL: CN 70614 PO NO: PO-25-022771"
click at [527, 261] on div "Vessel Name [PERSON_NAME] 598 / 250826000000" at bounding box center [444, 238] width 263 height 55
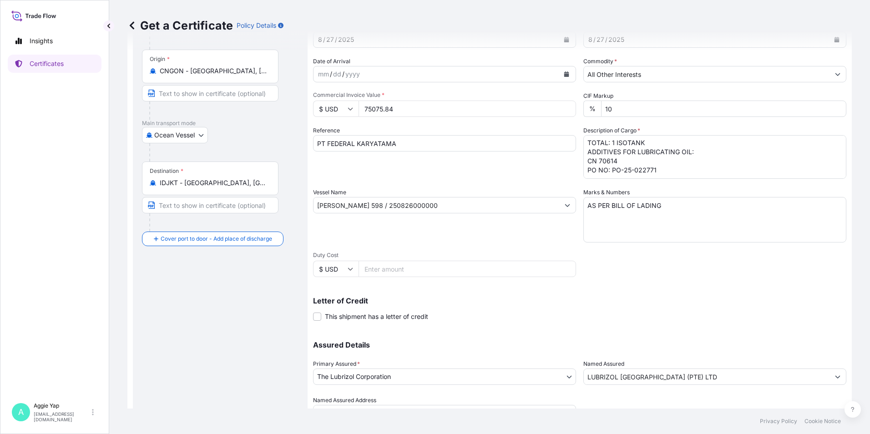
scroll to position [112, 0]
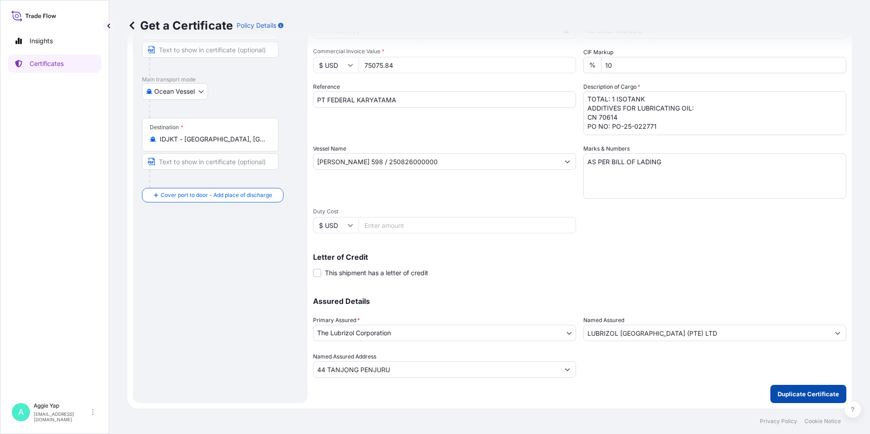
click at [805, 400] on button "Duplicate Certificate" at bounding box center [808, 394] width 76 height 18
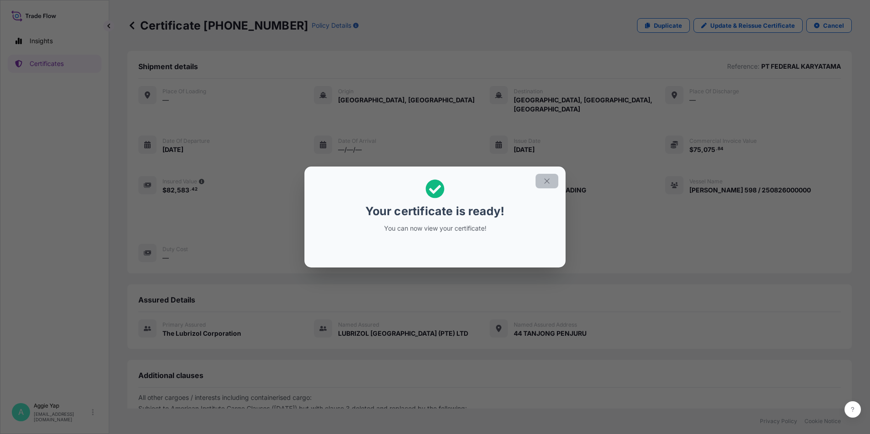
click at [544, 187] on button "button" at bounding box center [547, 181] width 23 height 15
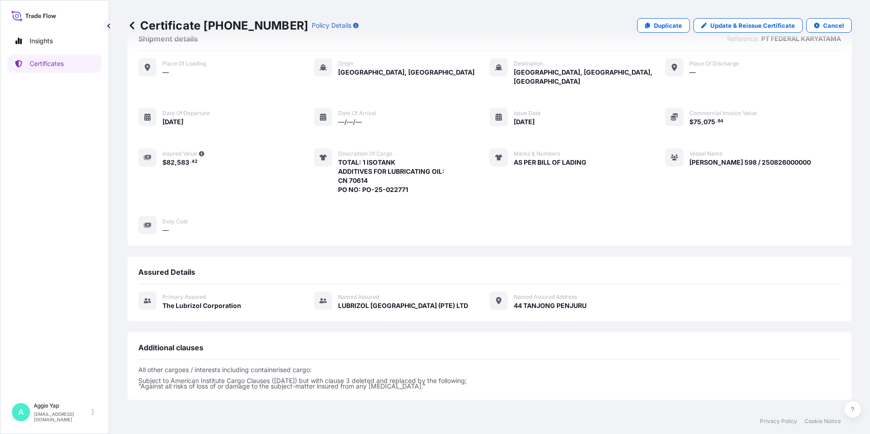
scroll to position [106, 0]
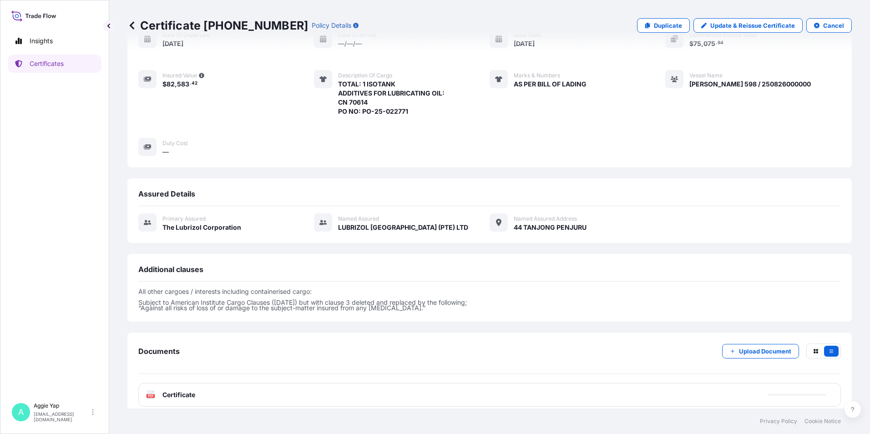
click at [205, 392] on div "PDF Certificate" at bounding box center [489, 395] width 703 height 24
click at [205, 390] on div "PDF Certificate" at bounding box center [489, 395] width 703 height 24
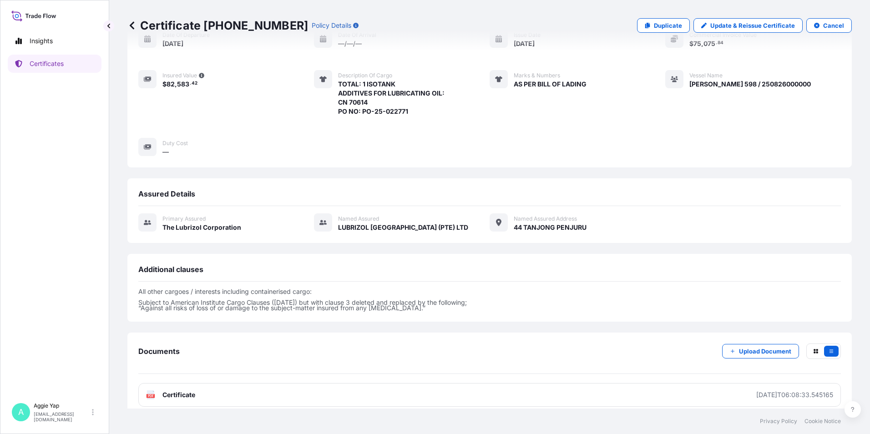
click at [205, 390] on link "PDF Certificate [DATE]T06:08:33.545165" at bounding box center [489, 395] width 703 height 24
